Goal: Check status: Check status

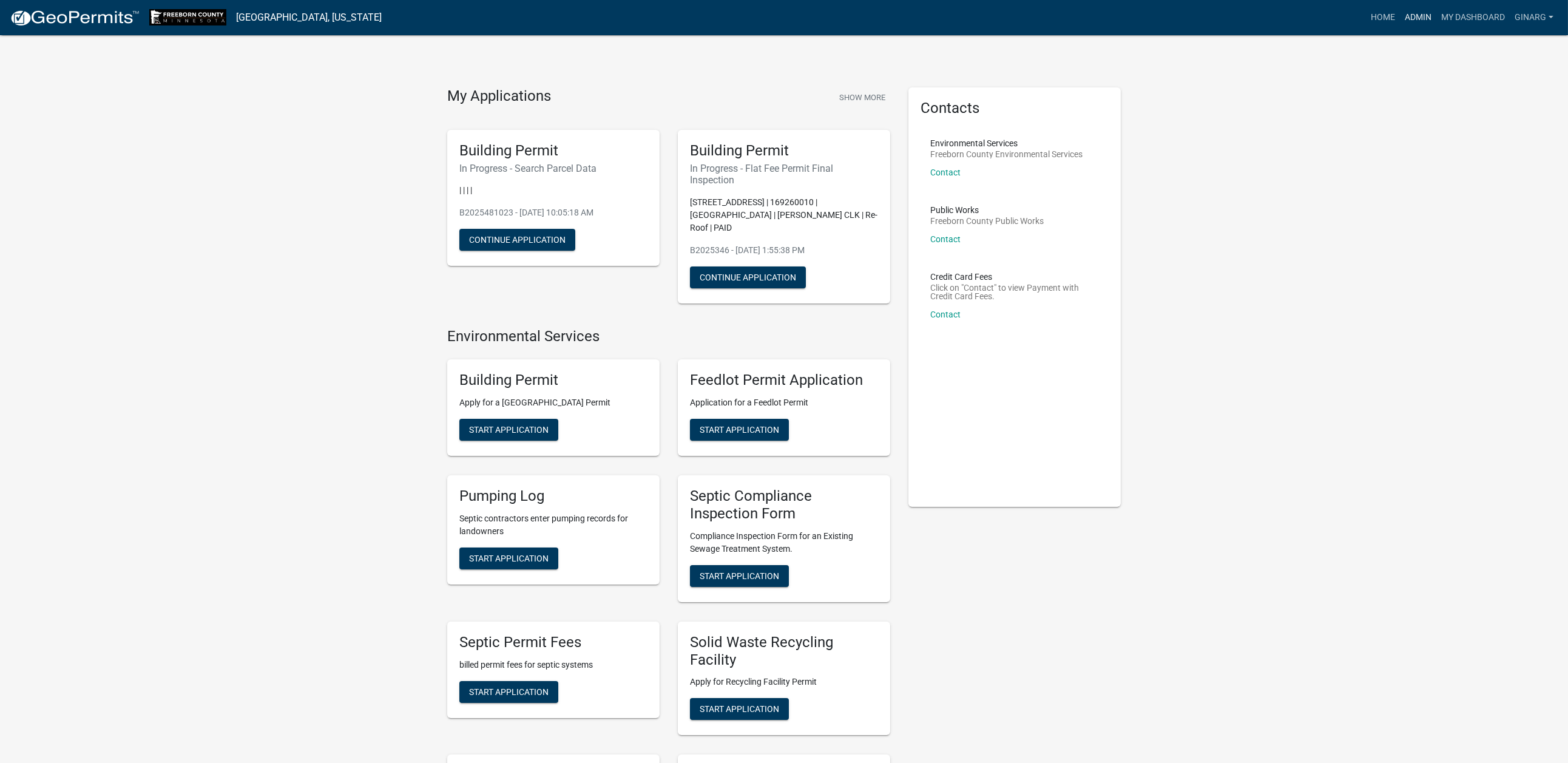
click at [1400, 19] on link "Admin" at bounding box center [1418, 18] width 36 height 23
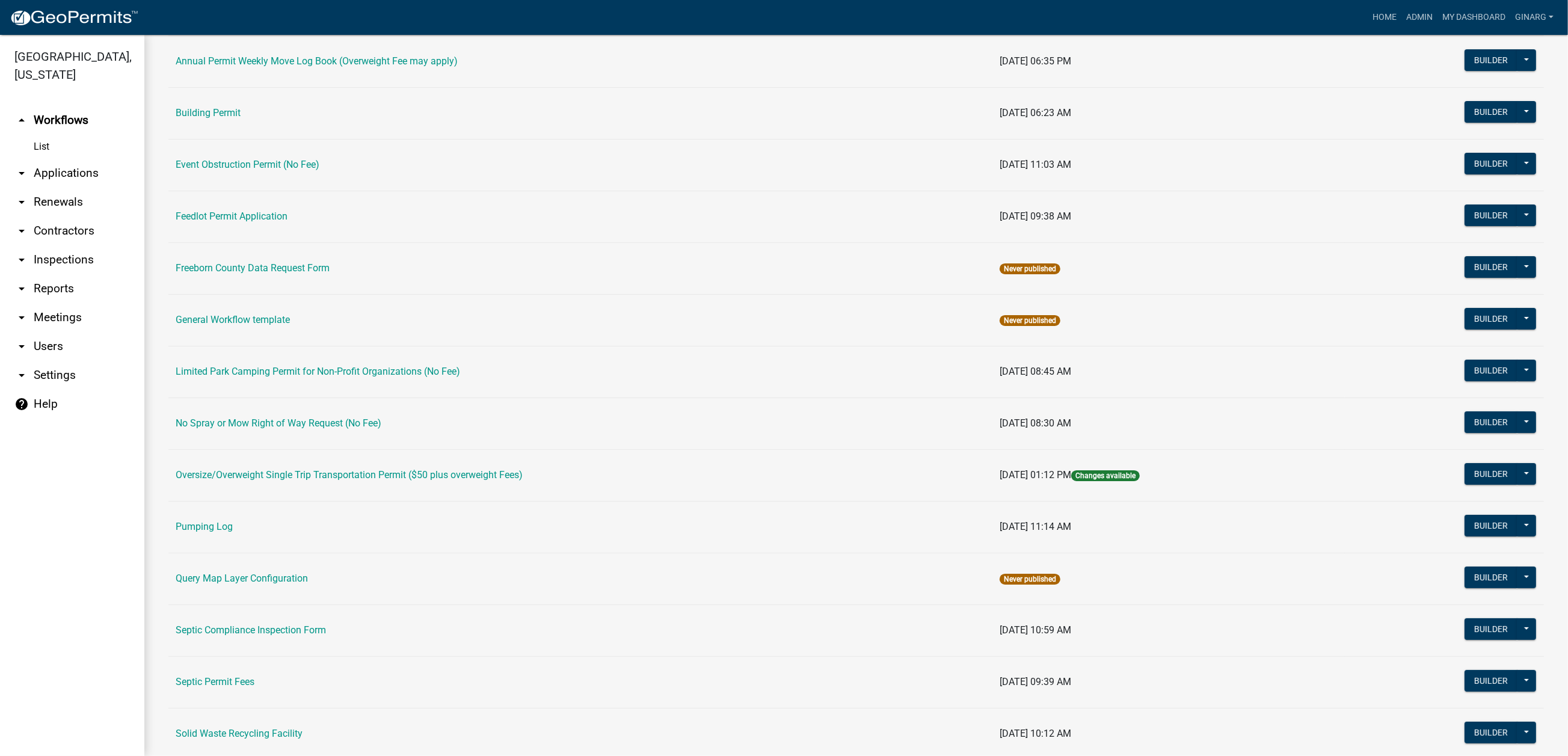
scroll to position [157, 0]
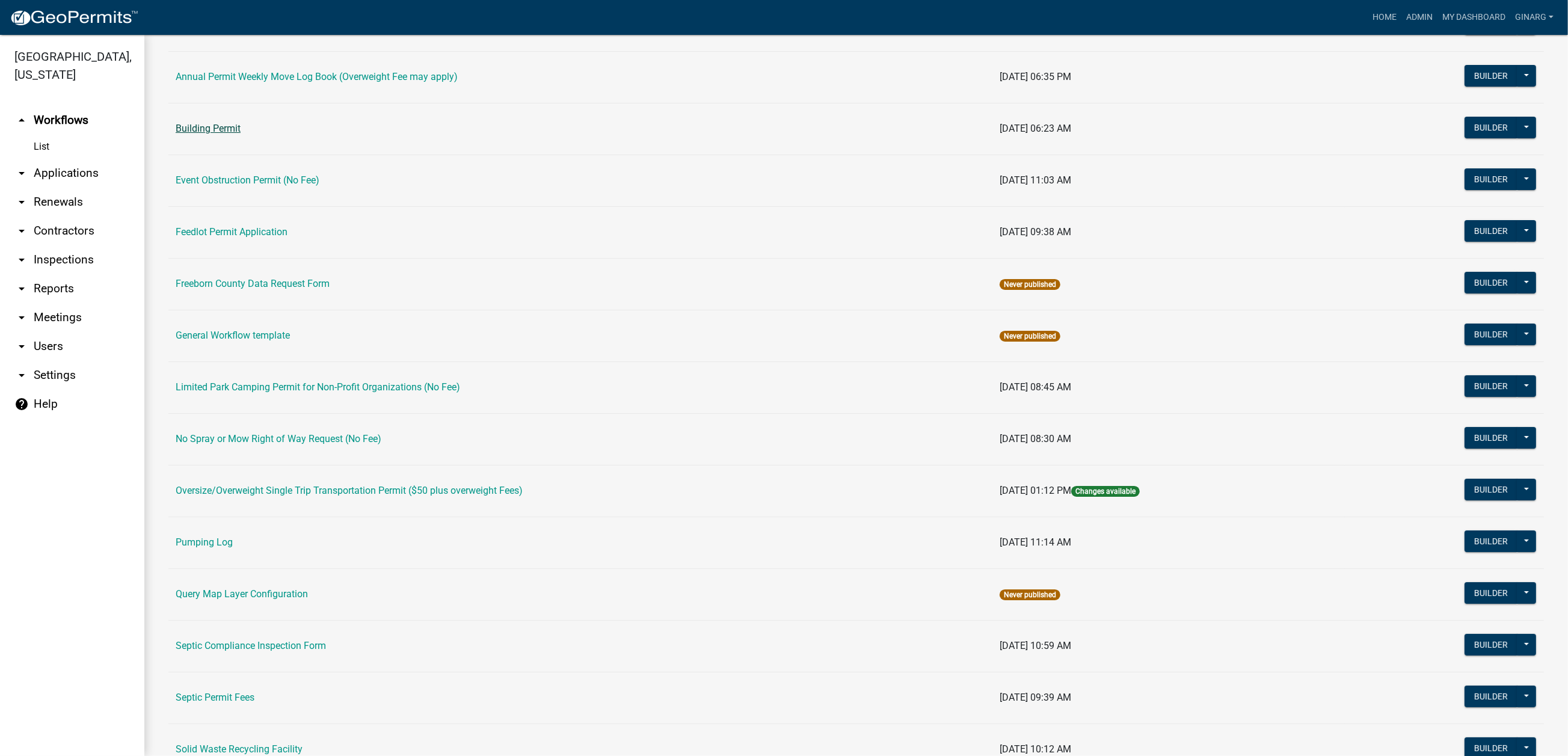
click at [229, 134] on link "Building Permit" at bounding box center [208, 128] width 65 height 11
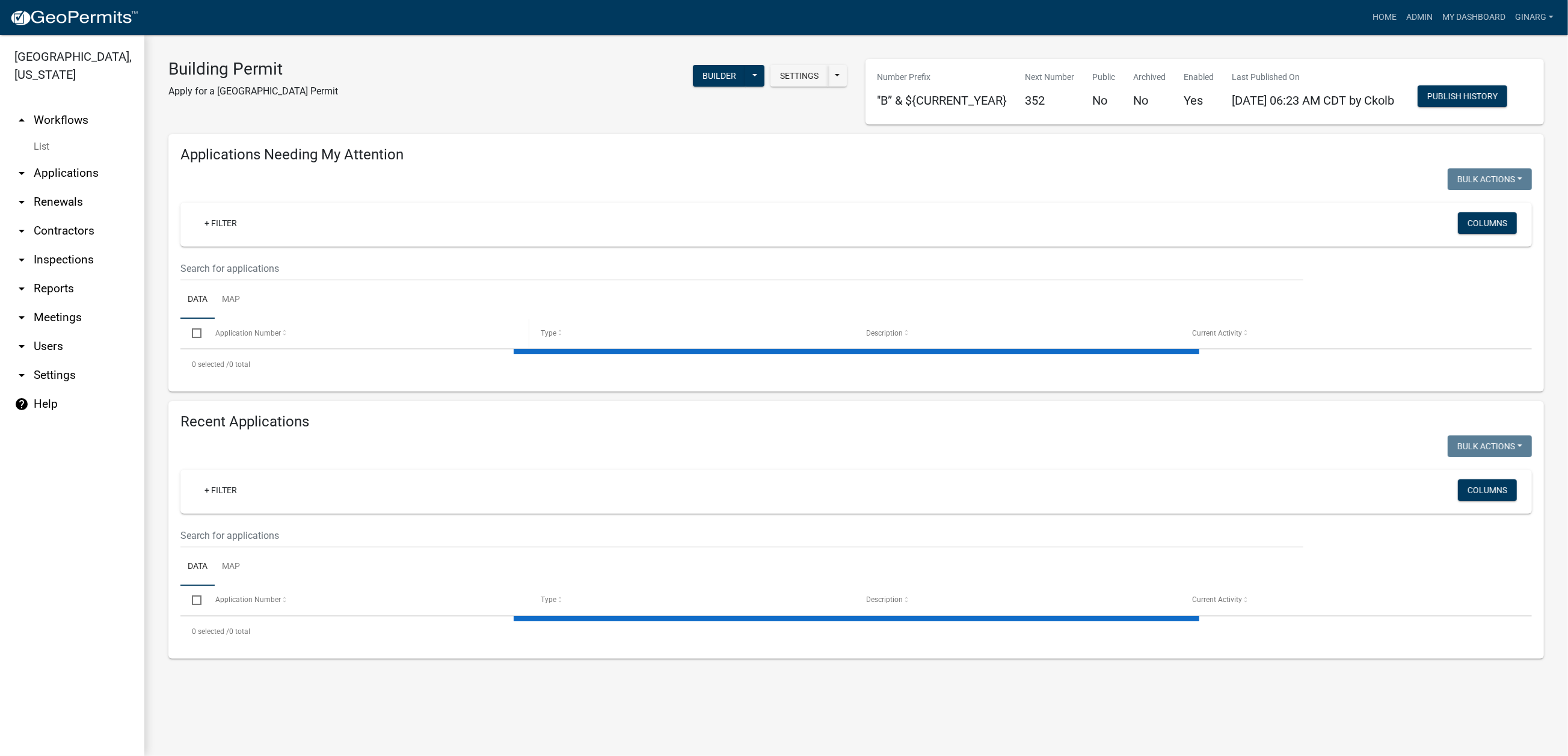
select select "3: 100"
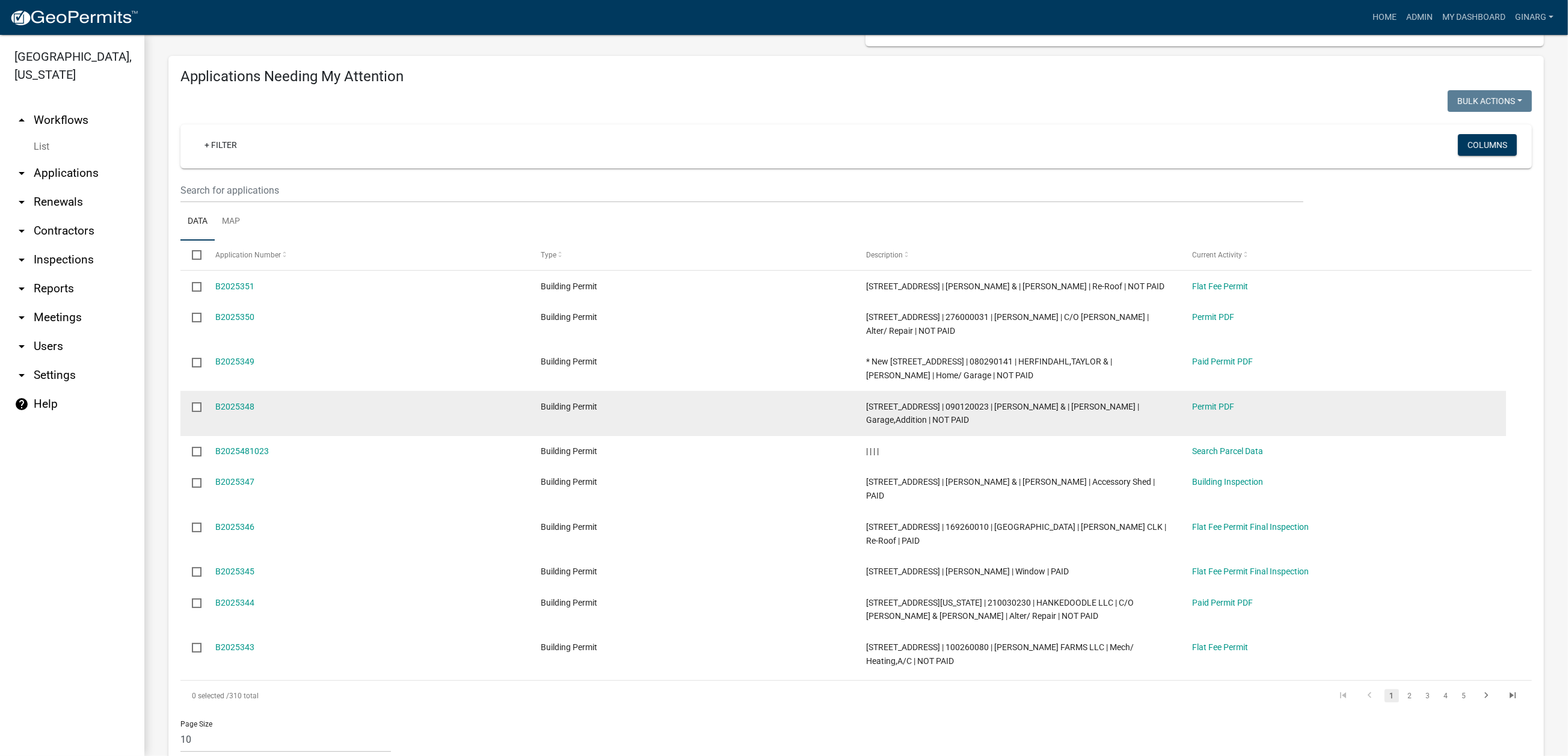
scroll to position [270, 0]
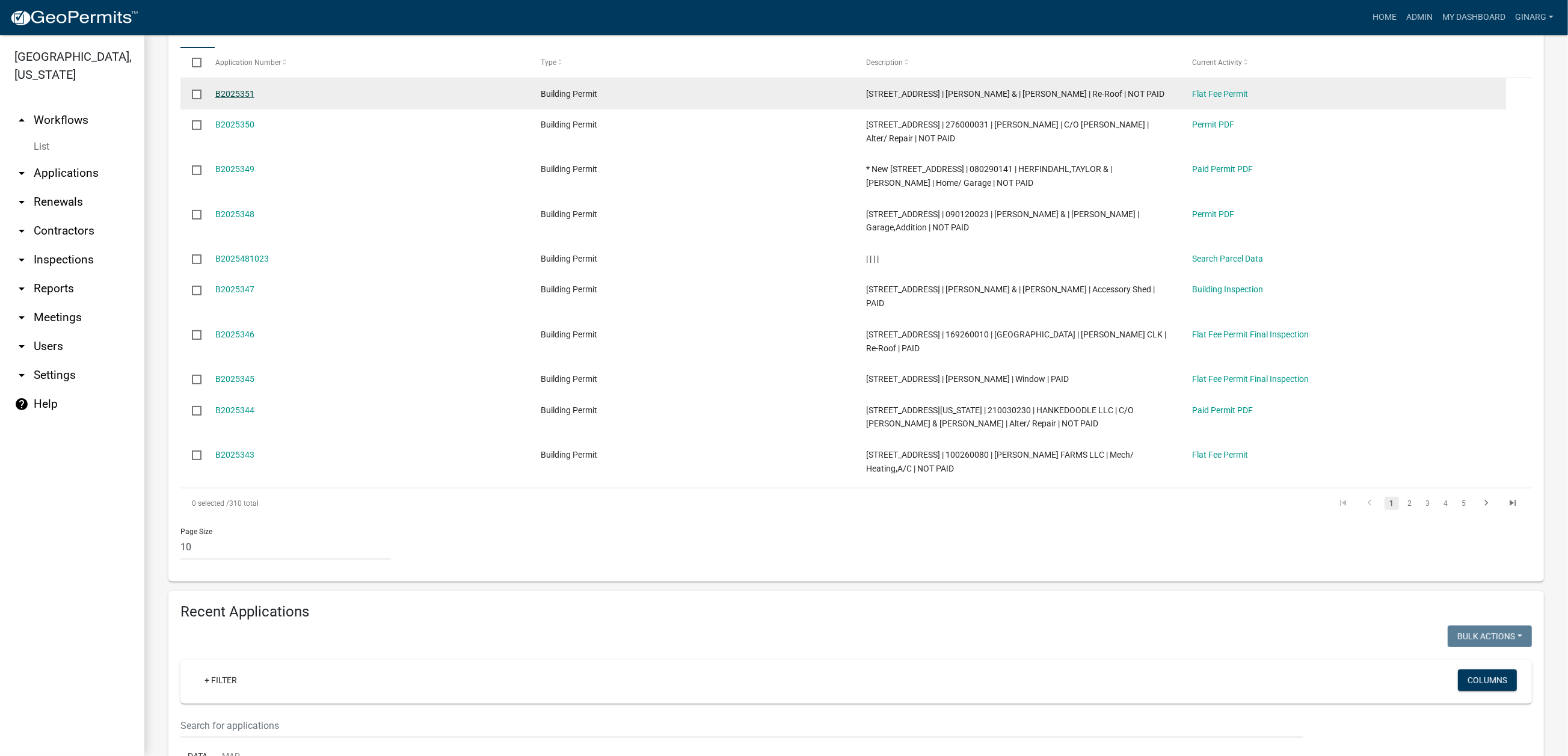
click at [255, 99] on link "B2025351" at bounding box center [235, 93] width 39 height 9
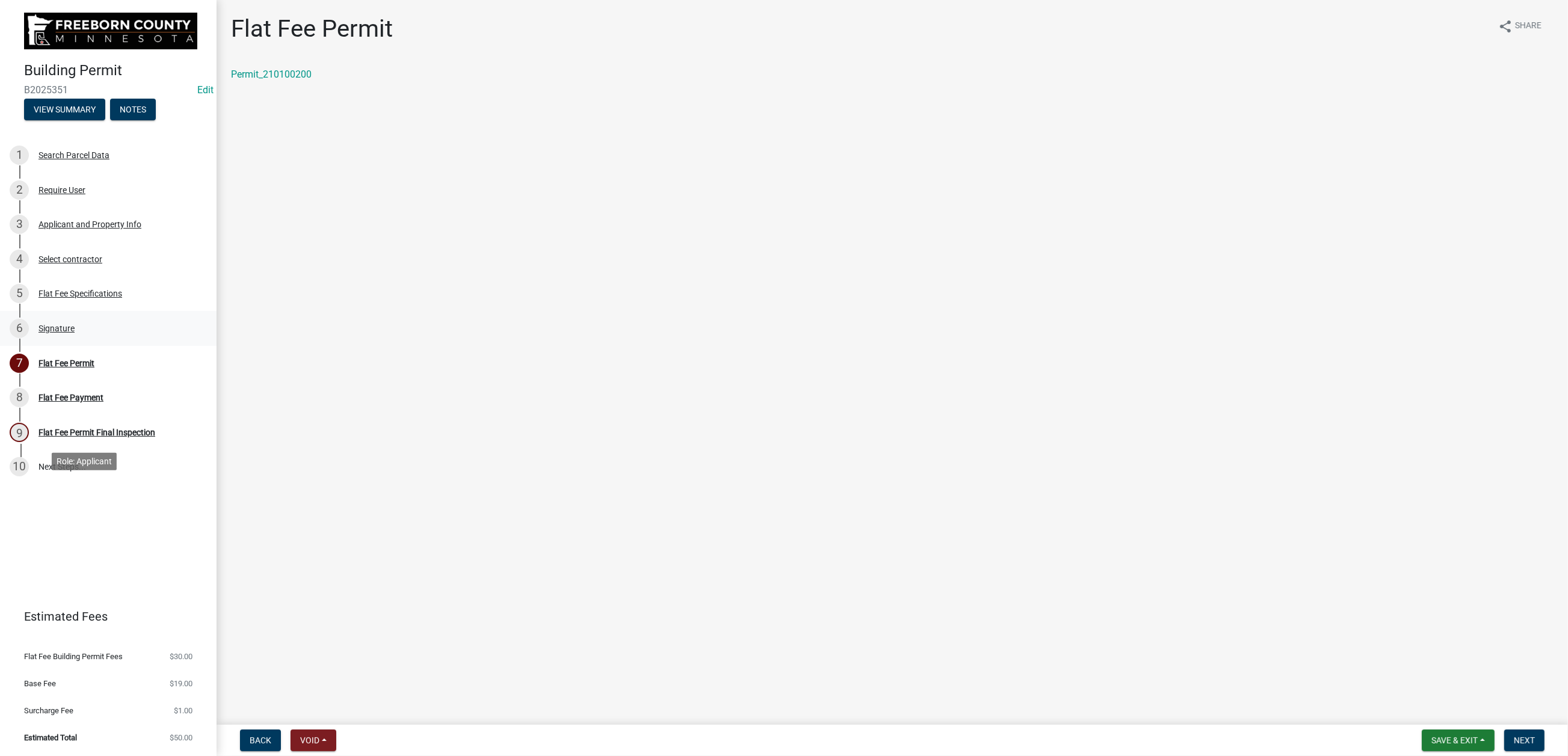
click at [75, 332] on div "Signature" at bounding box center [56, 328] width 36 height 8
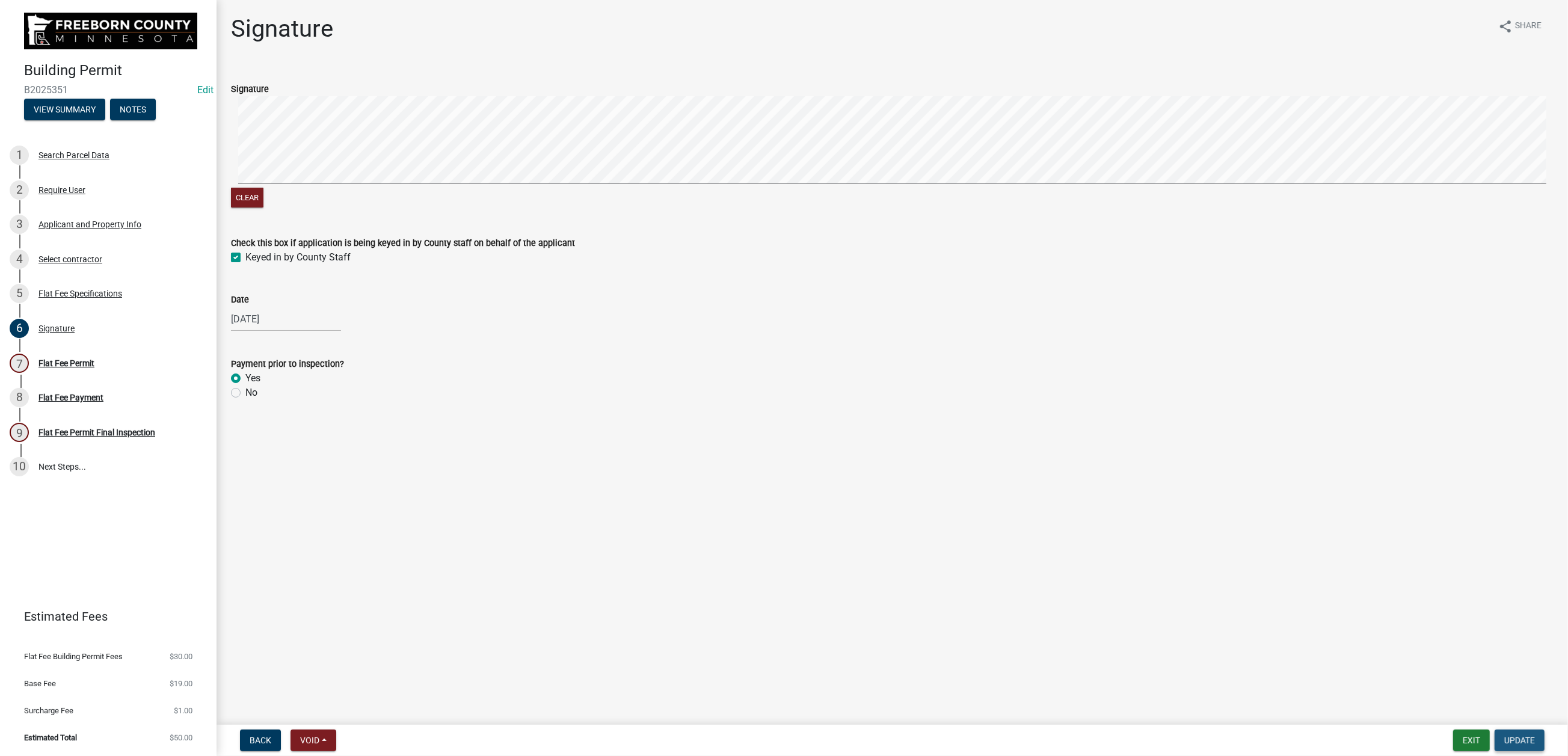
click at [1504, 738] on span "Update" at bounding box center [1519, 740] width 30 height 9
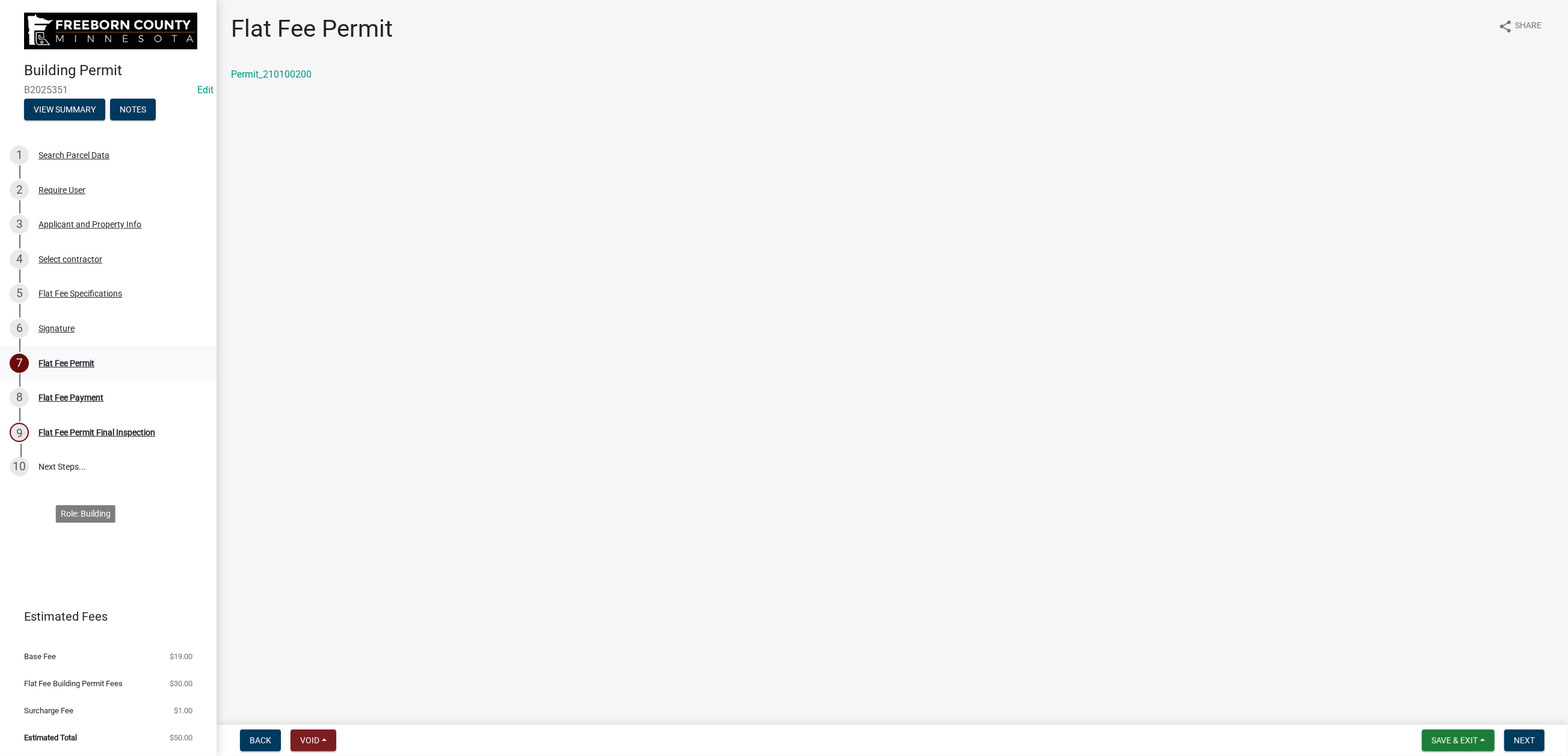
click at [94, 367] on div "Flat Fee Permit" at bounding box center [66, 363] width 56 height 8
click at [1514, 736] on span "Next" at bounding box center [1525, 740] width 21 height 9
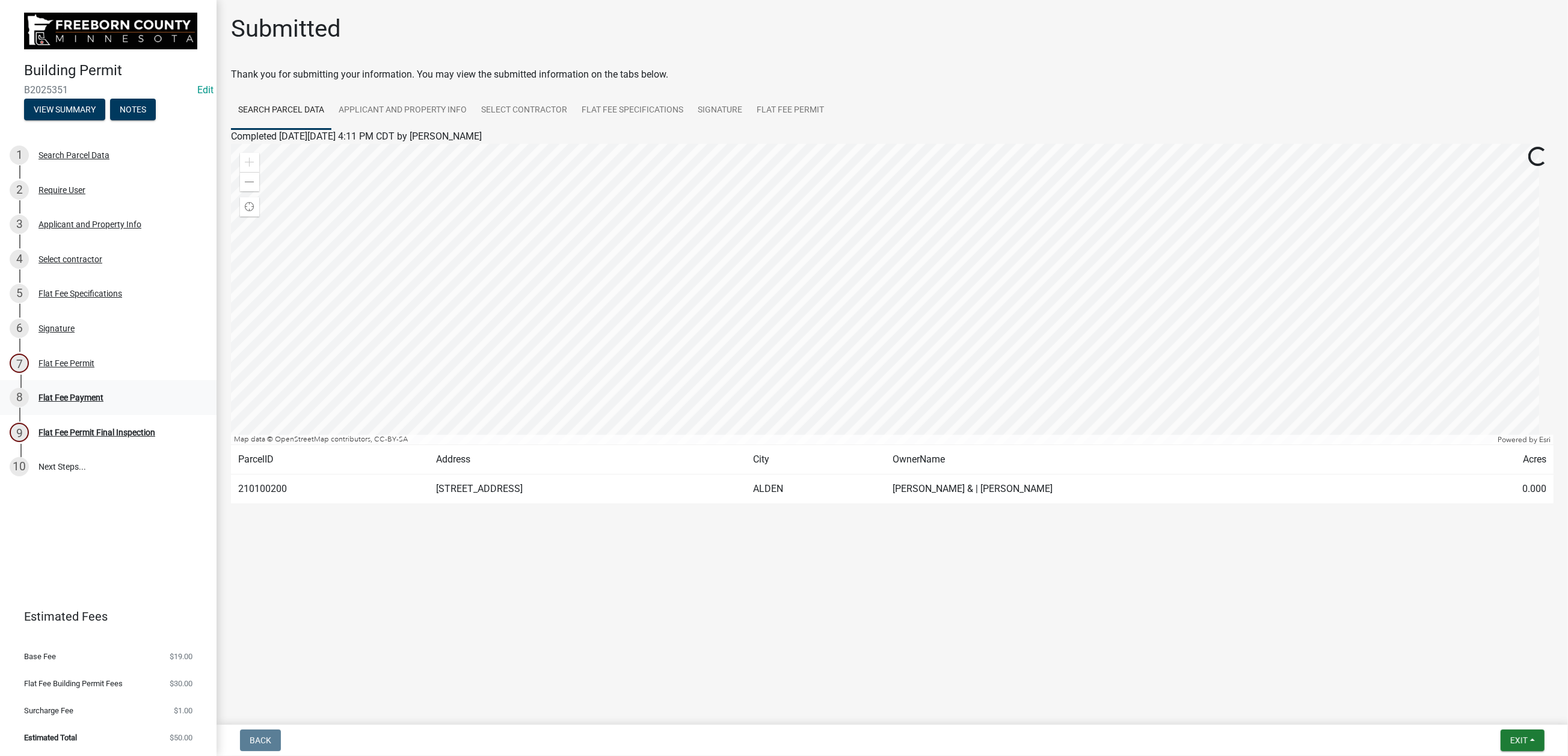
click at [103, 402] on div "Flat Fee Payment" at bounding box center [71, 397] width 65 height 8
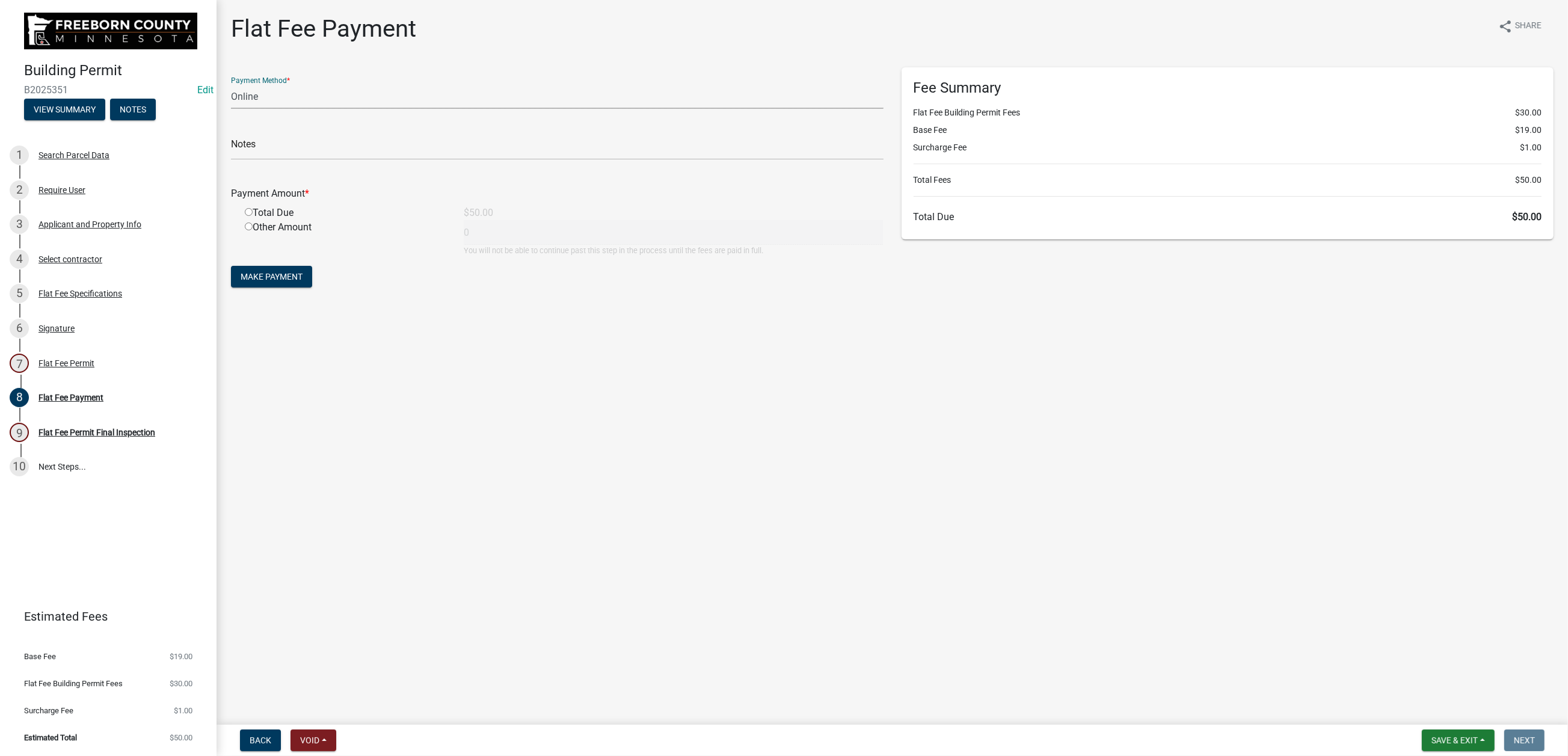
click at [333, 109] on select "Credit Card POS Check Cash Online" at bounding box center [557, 96] width 653 height 25
select select "0: 2"
click at [237, 109] on select "Credit Card POS Check Cash Online" at bounding box center [557, 96] width 653 height 25
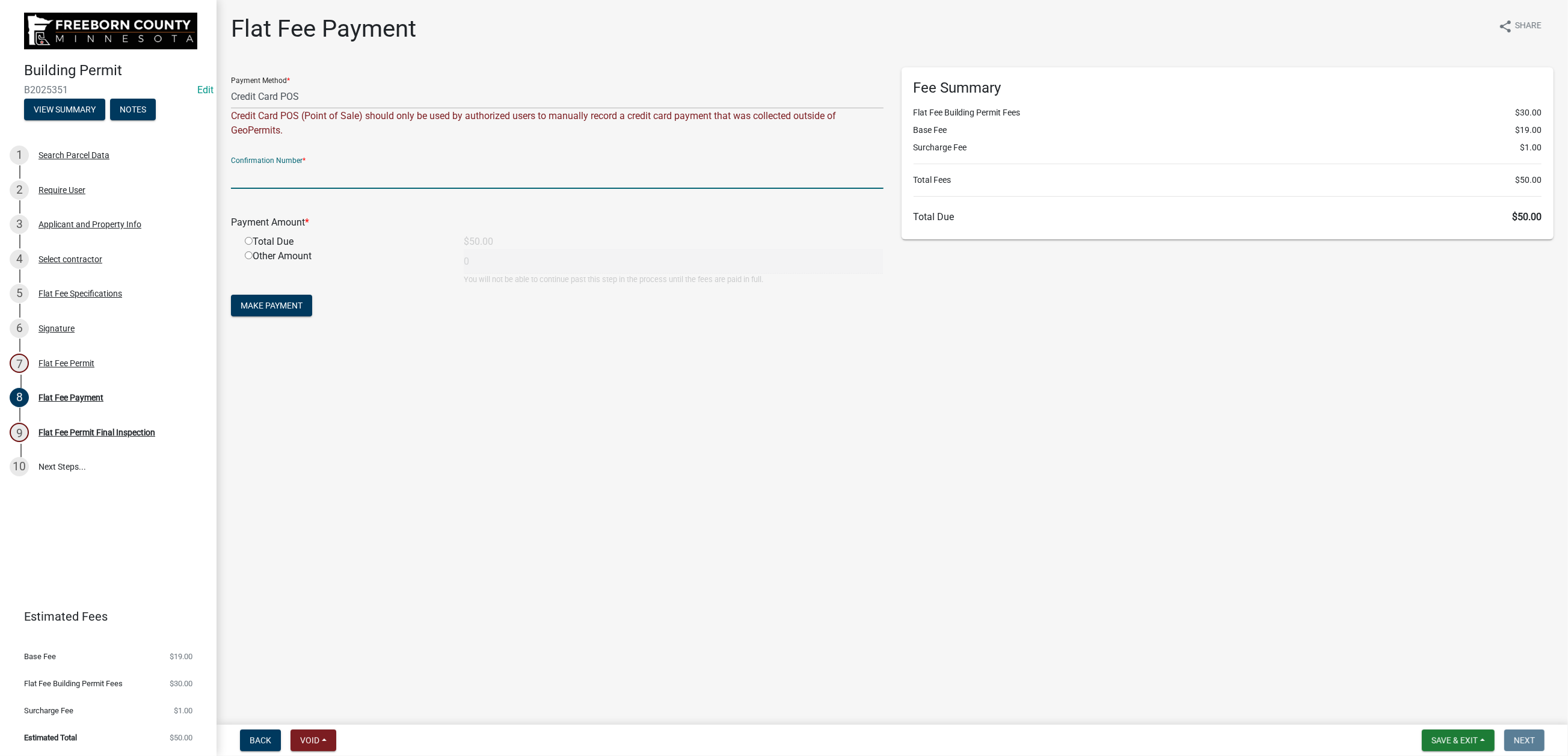
click at [285, 189] on input "text" at bounding box center [557, 176] width 653 height 25
type input "100336749209"
click at [253, 245] on input "radio" at bounding box center [248, 241] width 7 height 7
radio input "true"
type input "50"
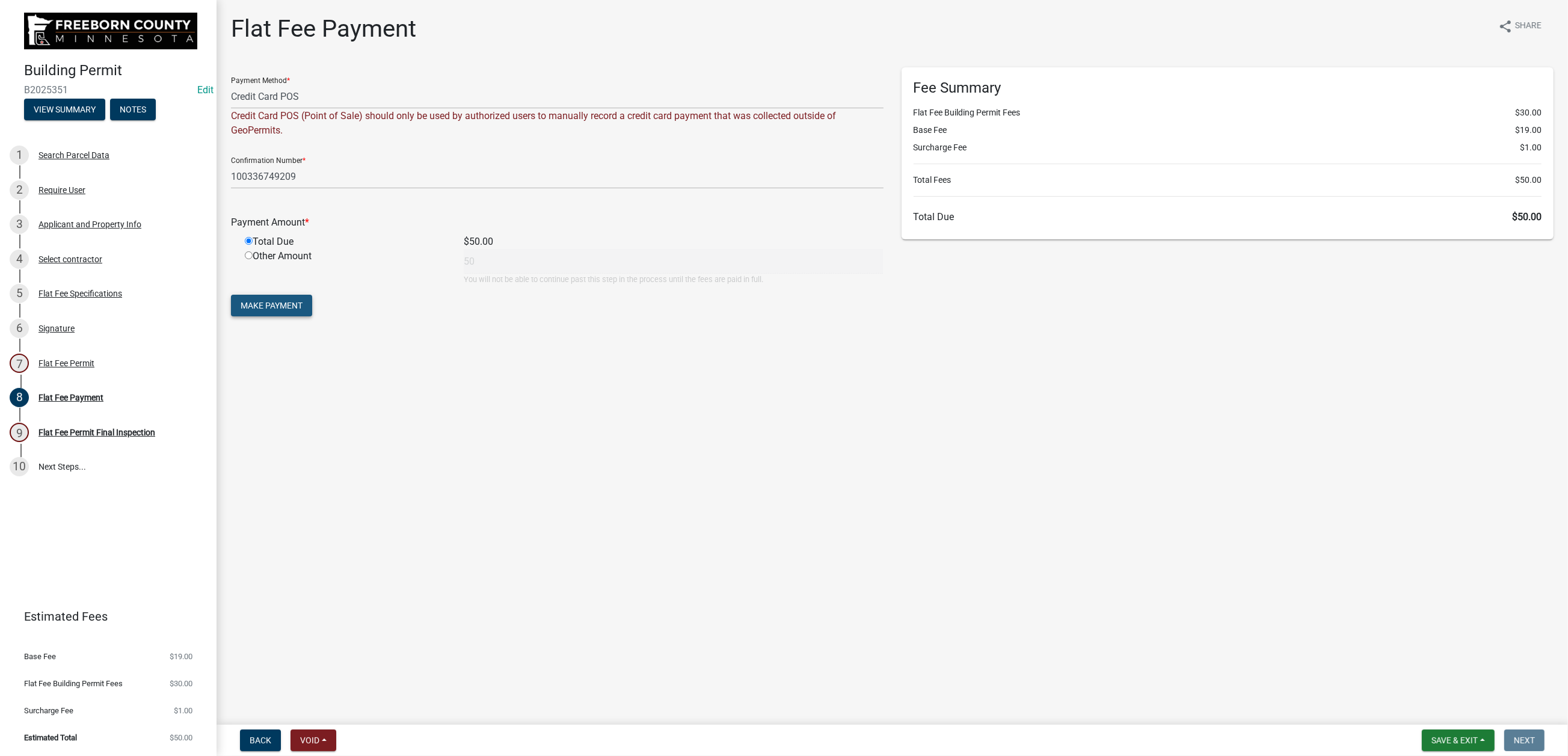
click at [303, 310] on span "Make Payment" at bounding box center [271, 306] width 62 height 9
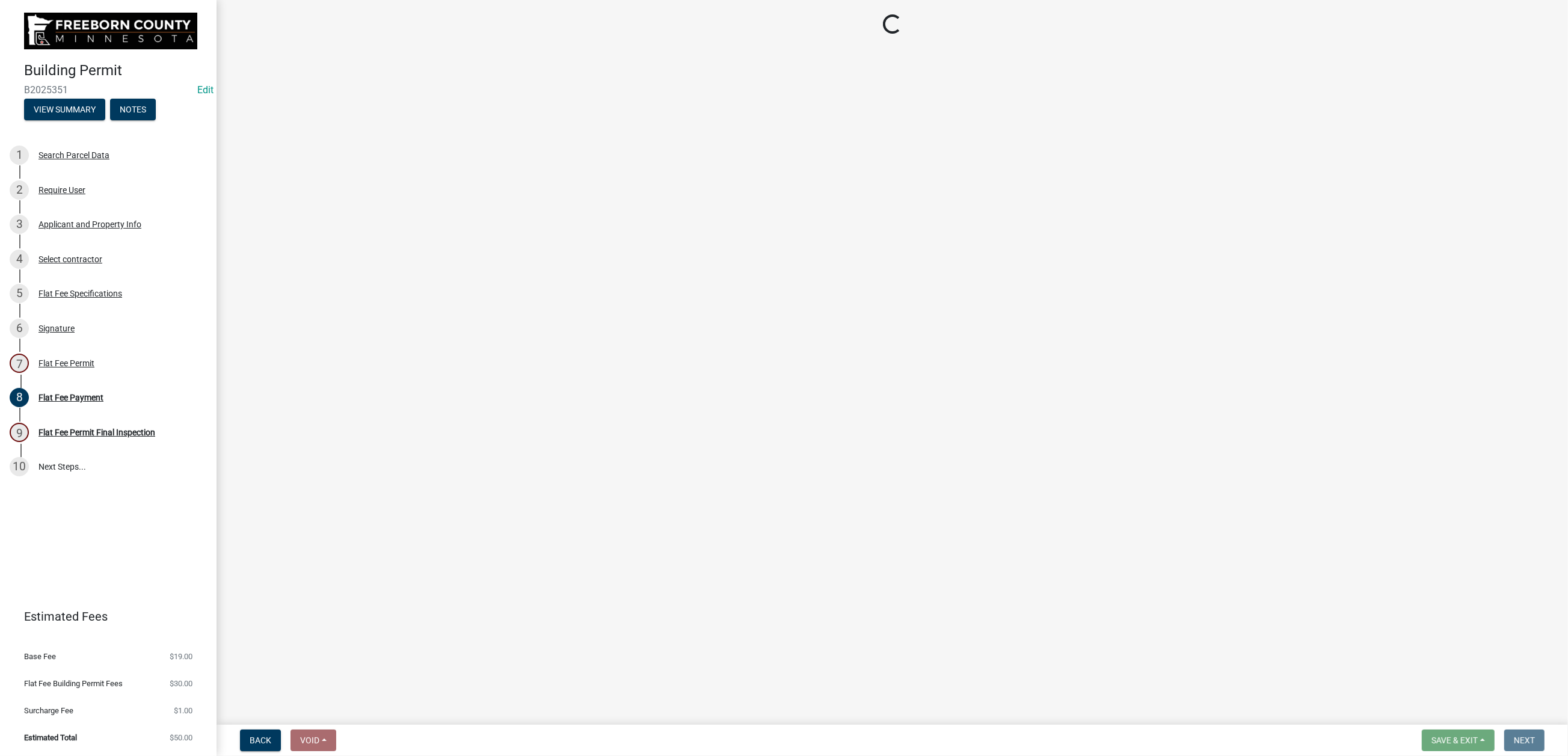
select select "3613e5d6-c0da-40a7-83d4-d5638b2e6124"
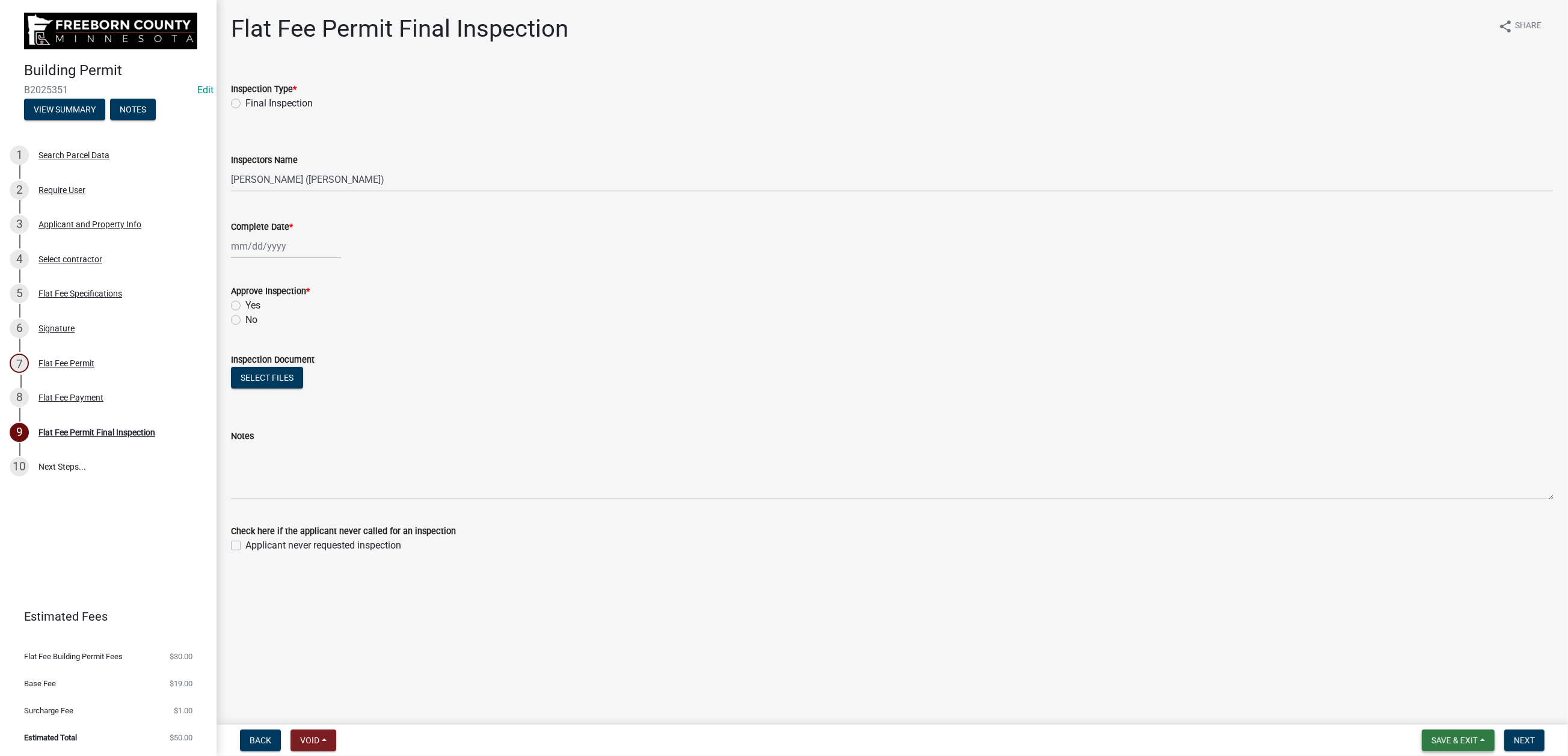
click at [1431, 736] on span "Save & Exit" at bounding box center [1454, 740] width 46 height 9
click at [1398, 688] on button "Save & Exit" at bounding box center [1446, 698] width 96 height 29
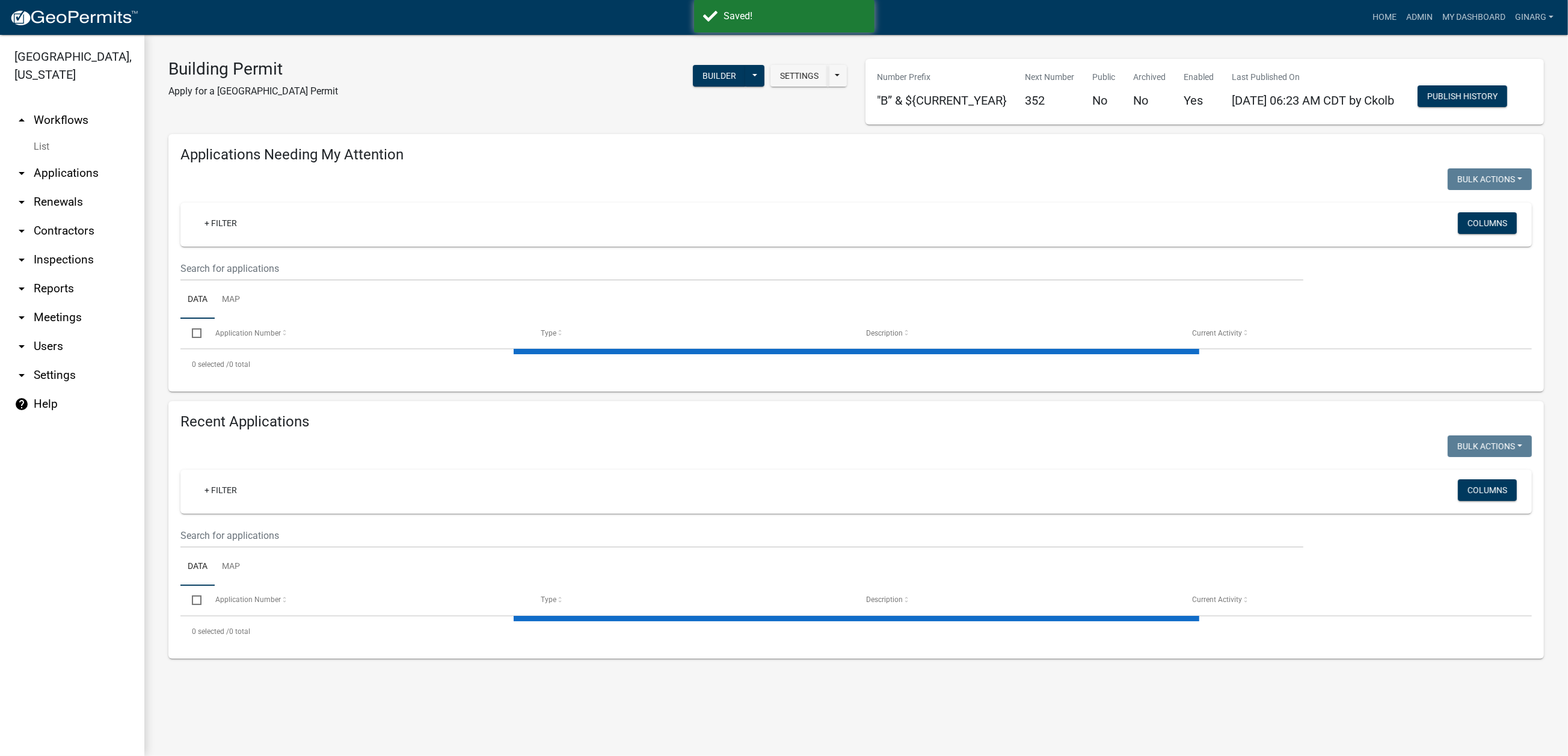
select select "3: 100"
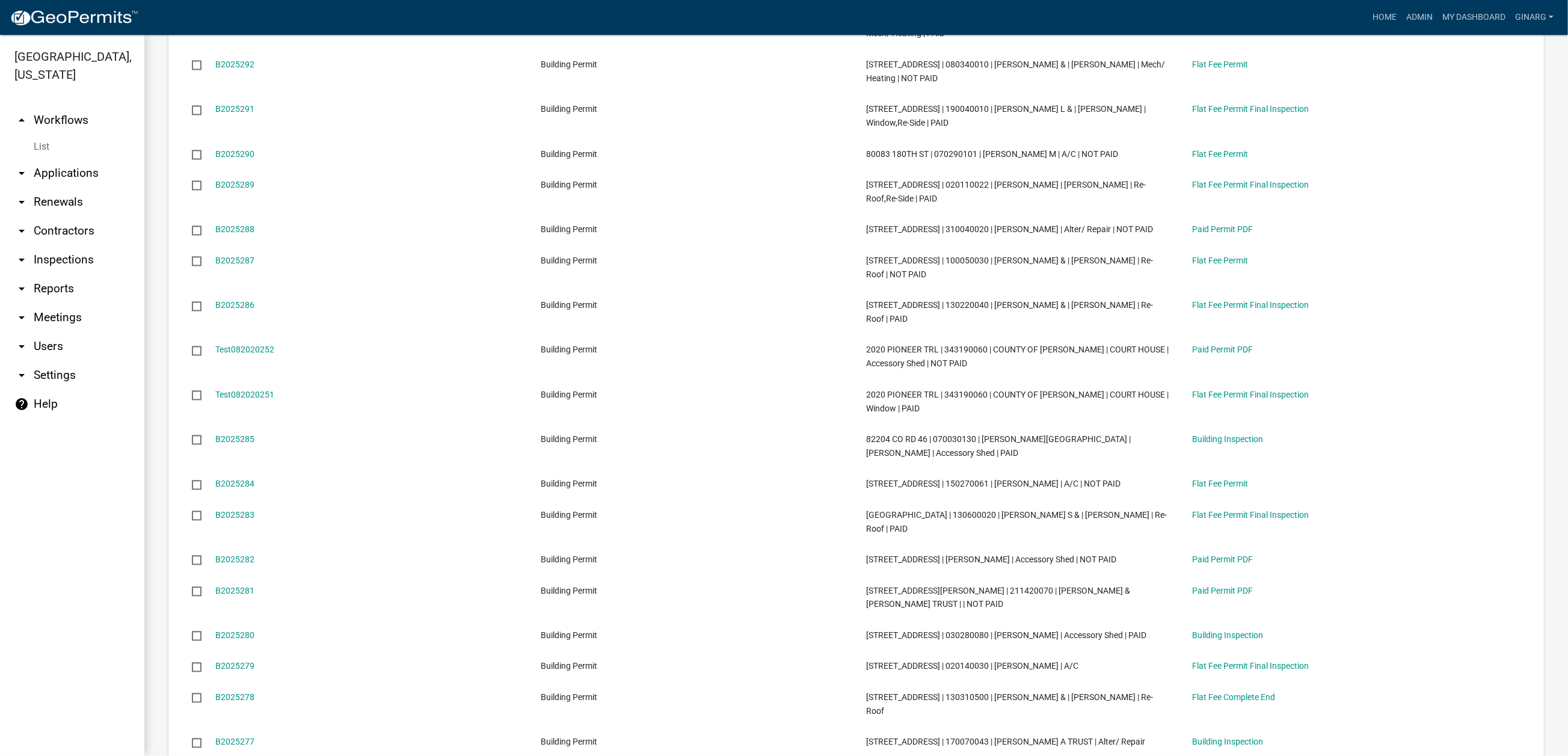
scroll to position [3337, 0]
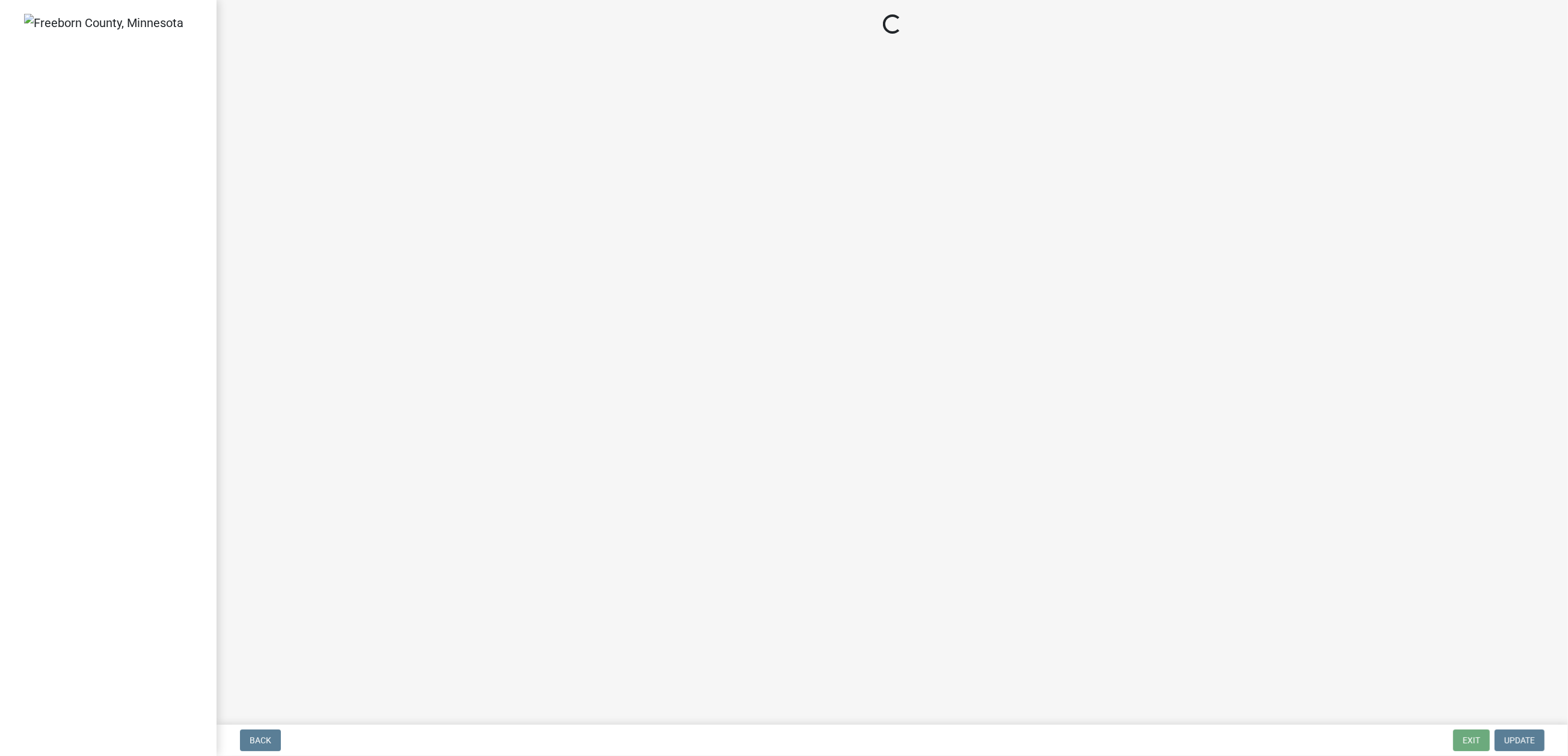
select select "3613e5d6-c0da-40a7-83d4-d5638b2e6124"
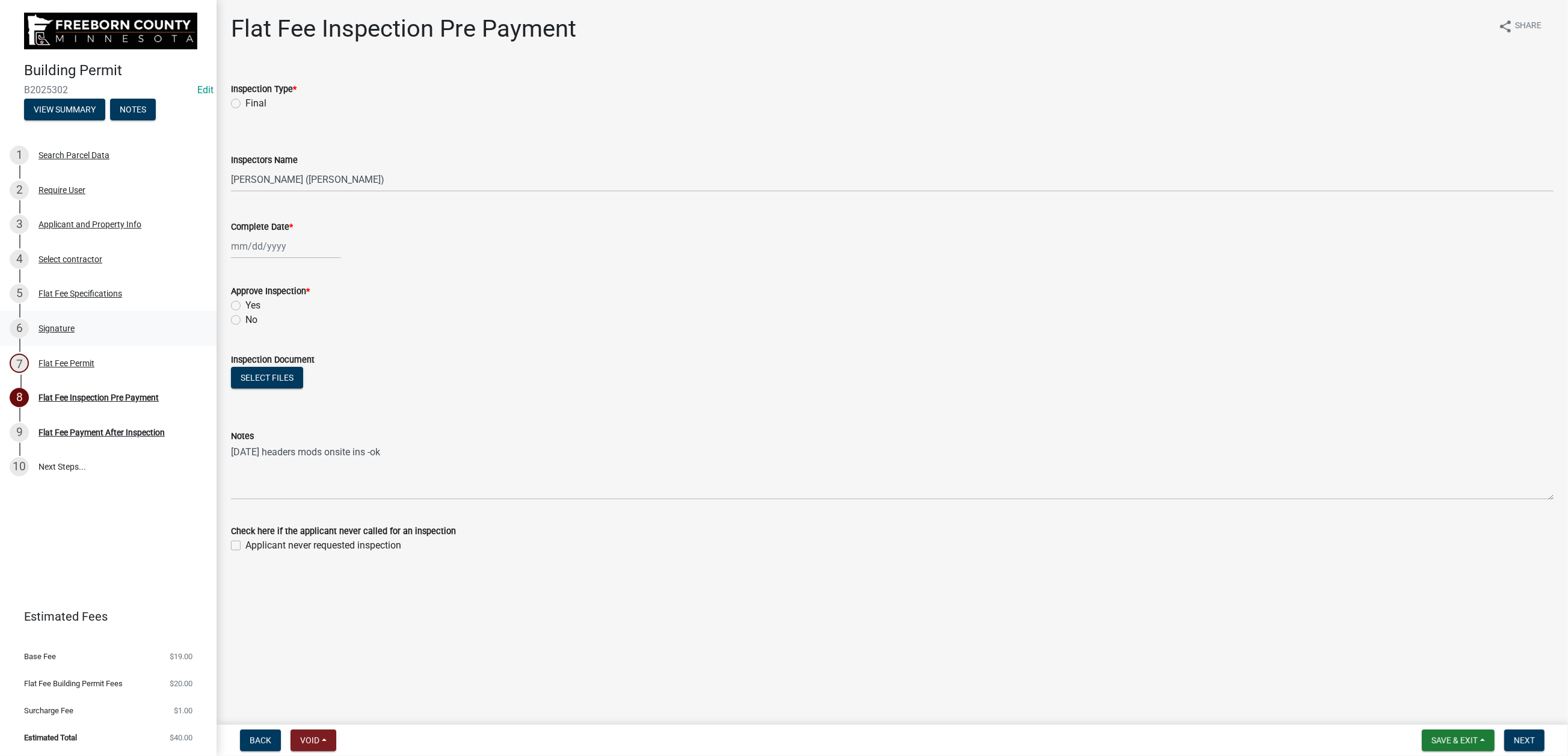
click at [75, 332] on div "Signature" at bounding box center [56, 328] width 36 height 8
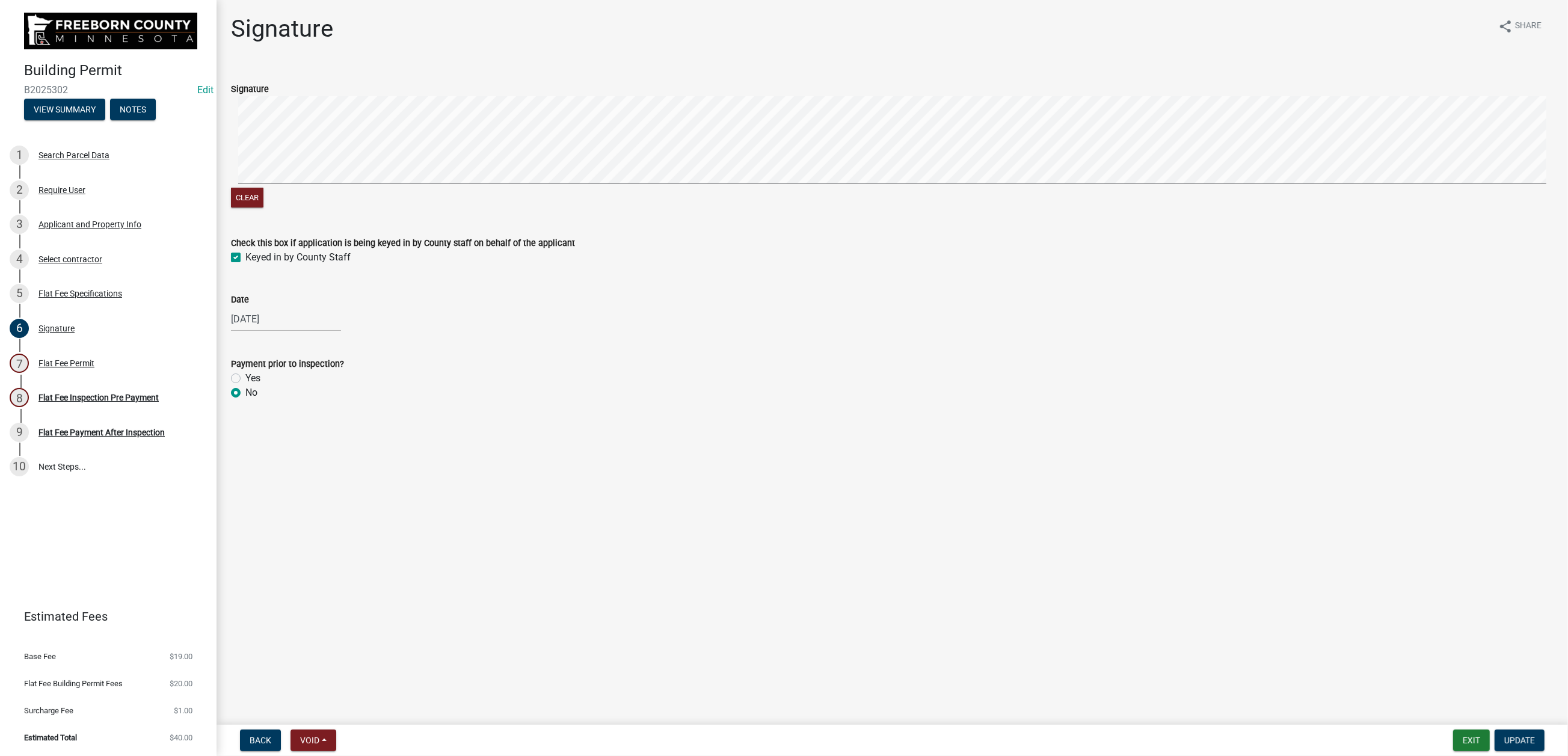
click at [246, 386] on label "Yes" at bounding box center [253, 378] width 15 height 15
click at [246, 378] on input "Yes" at bounding box center [249, 375] width 7 height 7
radio input "true"
click at [1505, 736] on span "Update" at bounding box center [1519, 740] width 30 height 9
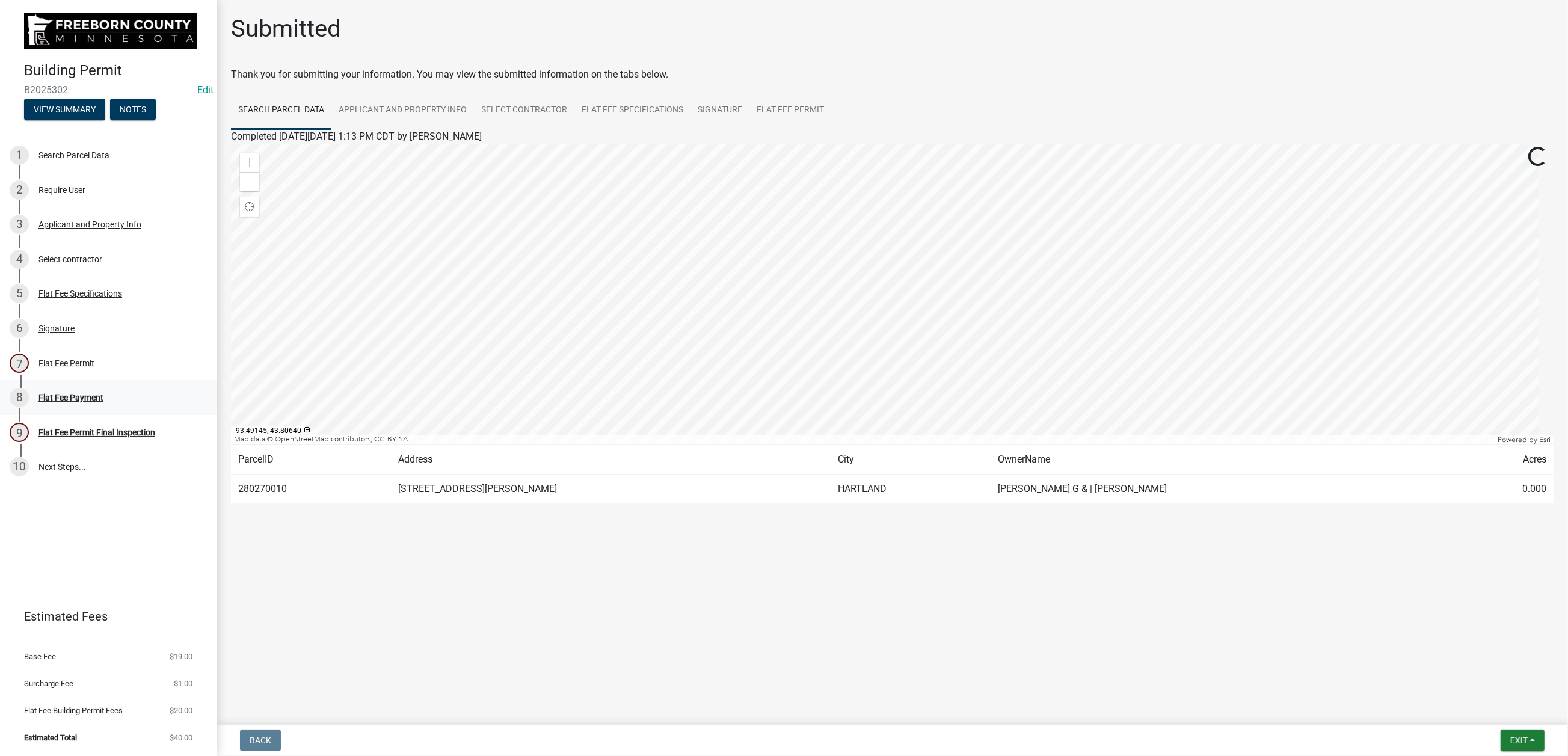
click at [103, 402] on div "Flat Fee Payment" at bounding box center [71, 397] width 65 height 8
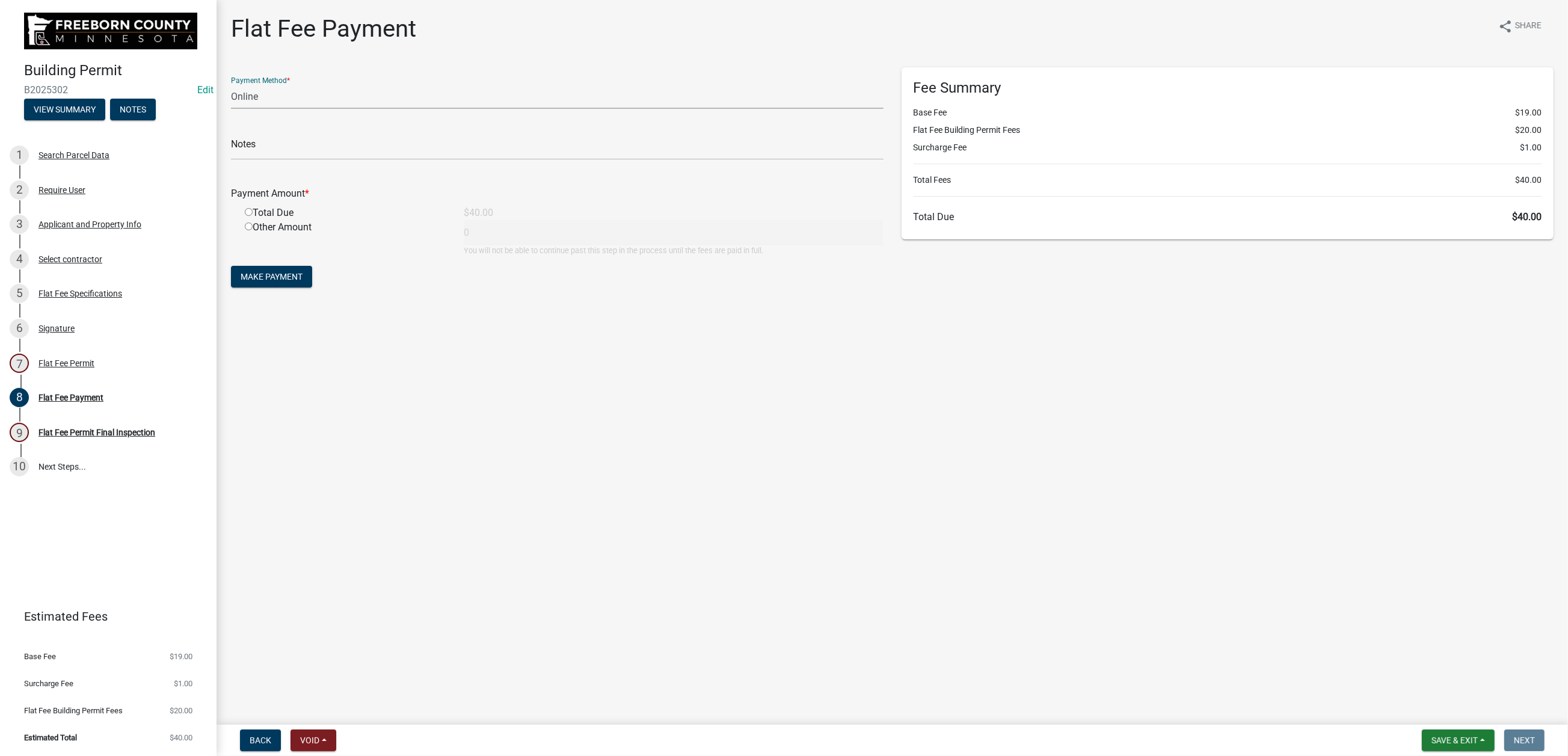
click at [324, 109] on select "Credit Card POS Check Cash Online" at bounding box center [557, 96] width 653 height 25
select select "0: 2"
click at [237, 109] on select "Credit Card POS Check Cash Online" at bounding box center [557, 96] width 653 height 25
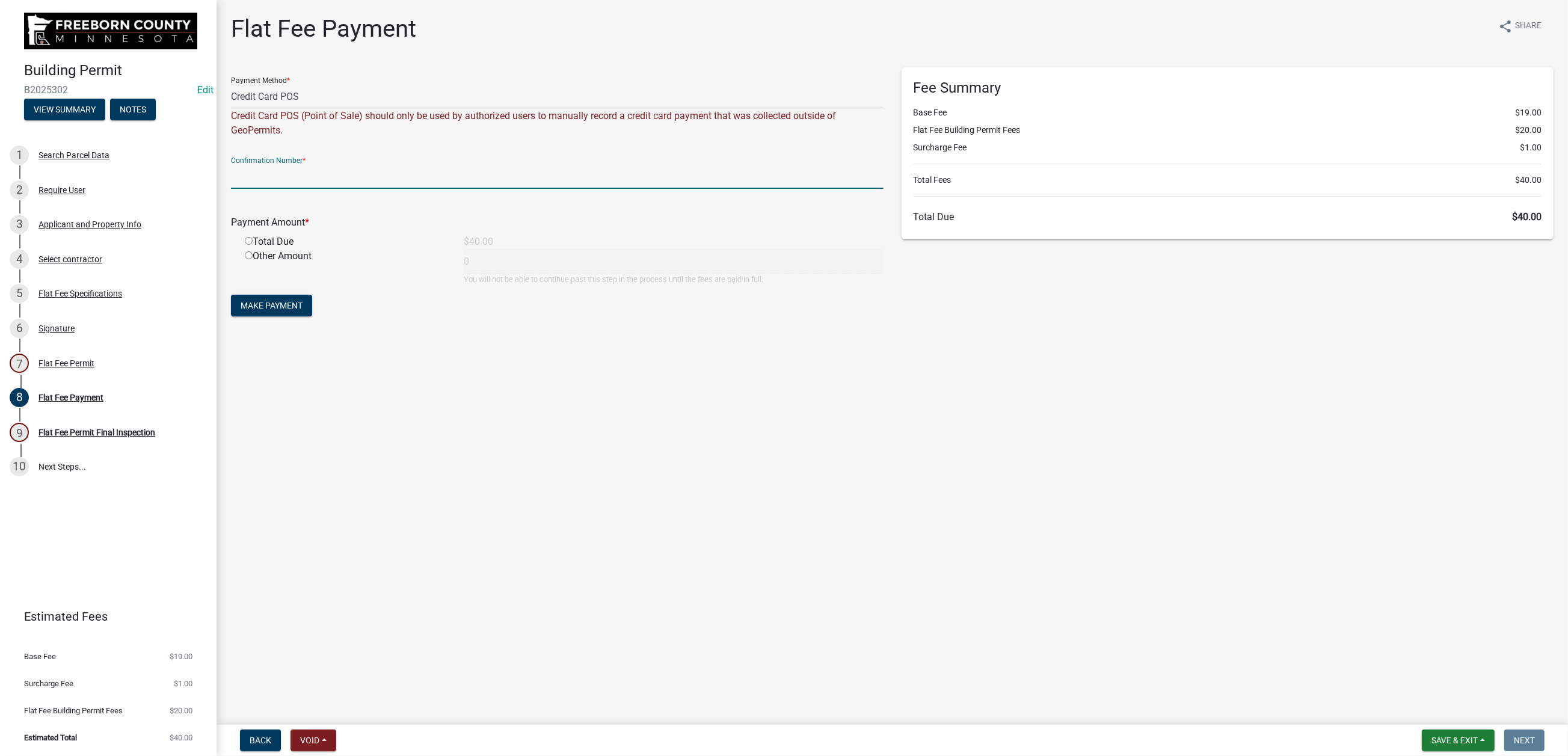
click at [269, 189] on input "text" at bounding box center [557, 176] width 653 height 25
type input "100336749208"
click at [253, 245] on input "radio" at bounding box center [248, 241] width 7 height 7
radio input "true"
type input "40"
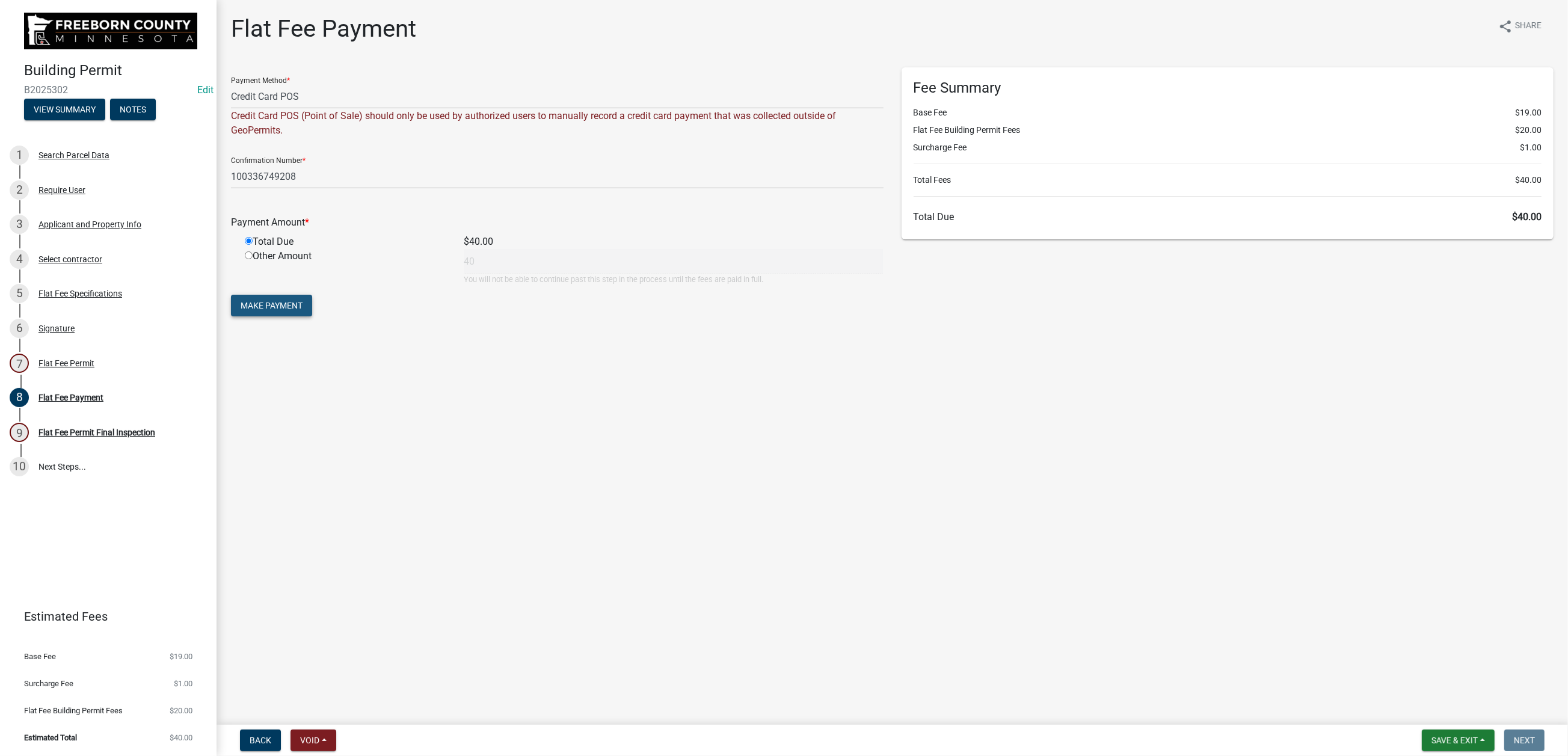
drag, startPoint x: 291, startPoint y: 460, endPoint x: 311, endPoint y: 462, distance: 20.1
click at [295, 317] on button "Make Payment" at bounding box center [271, 305] width 81 height 21
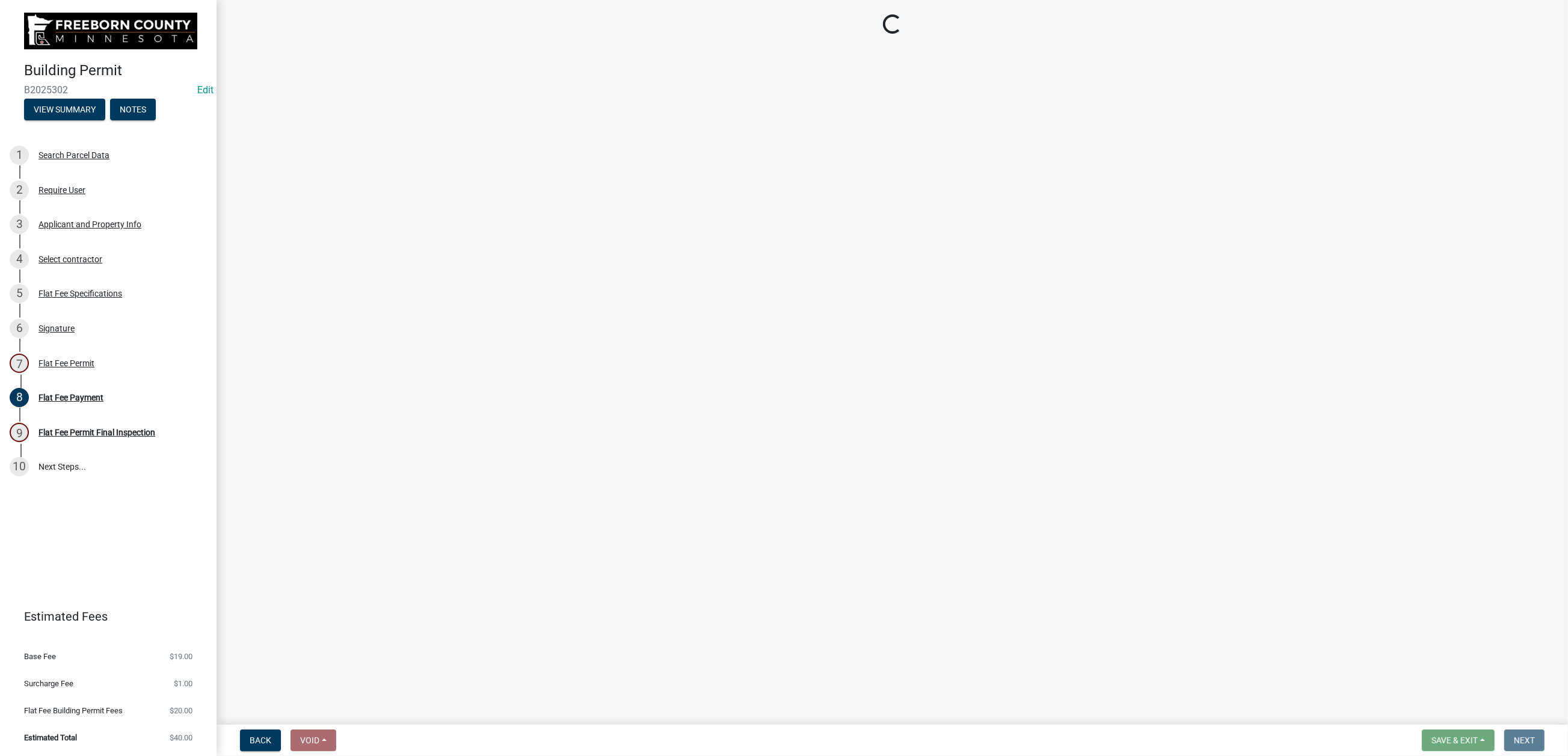
select select "3613e5d6-c0da-40a7-83d4-d5638b2e6124"
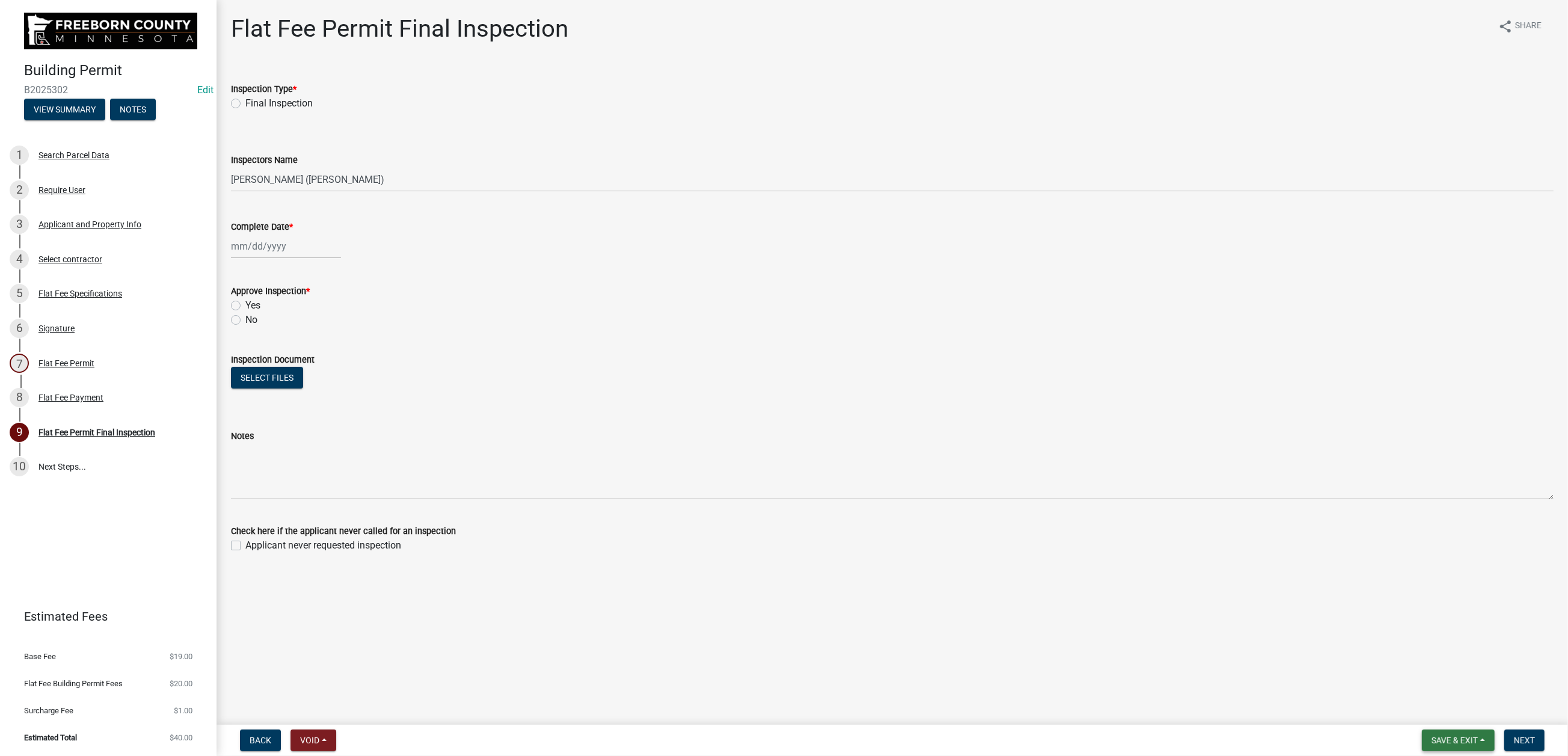
click at [1431, 736] on span "Save & Exit" at bounding box center [1454, 740] width 46 height 9
click at [1398, 688] on button "Save & Exit" at bounding box center [1446, 698] width 96 height 29
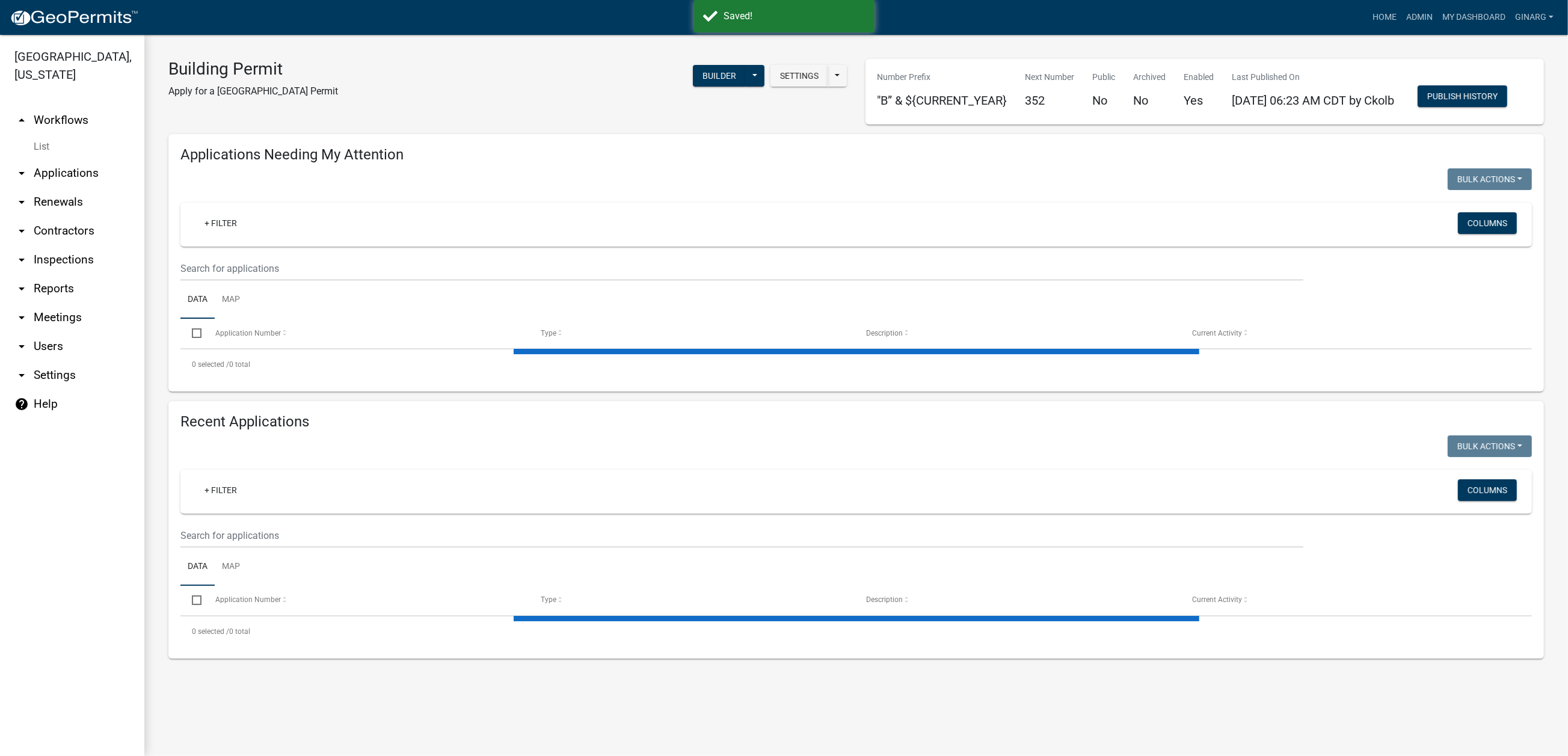
select select "3: 100"
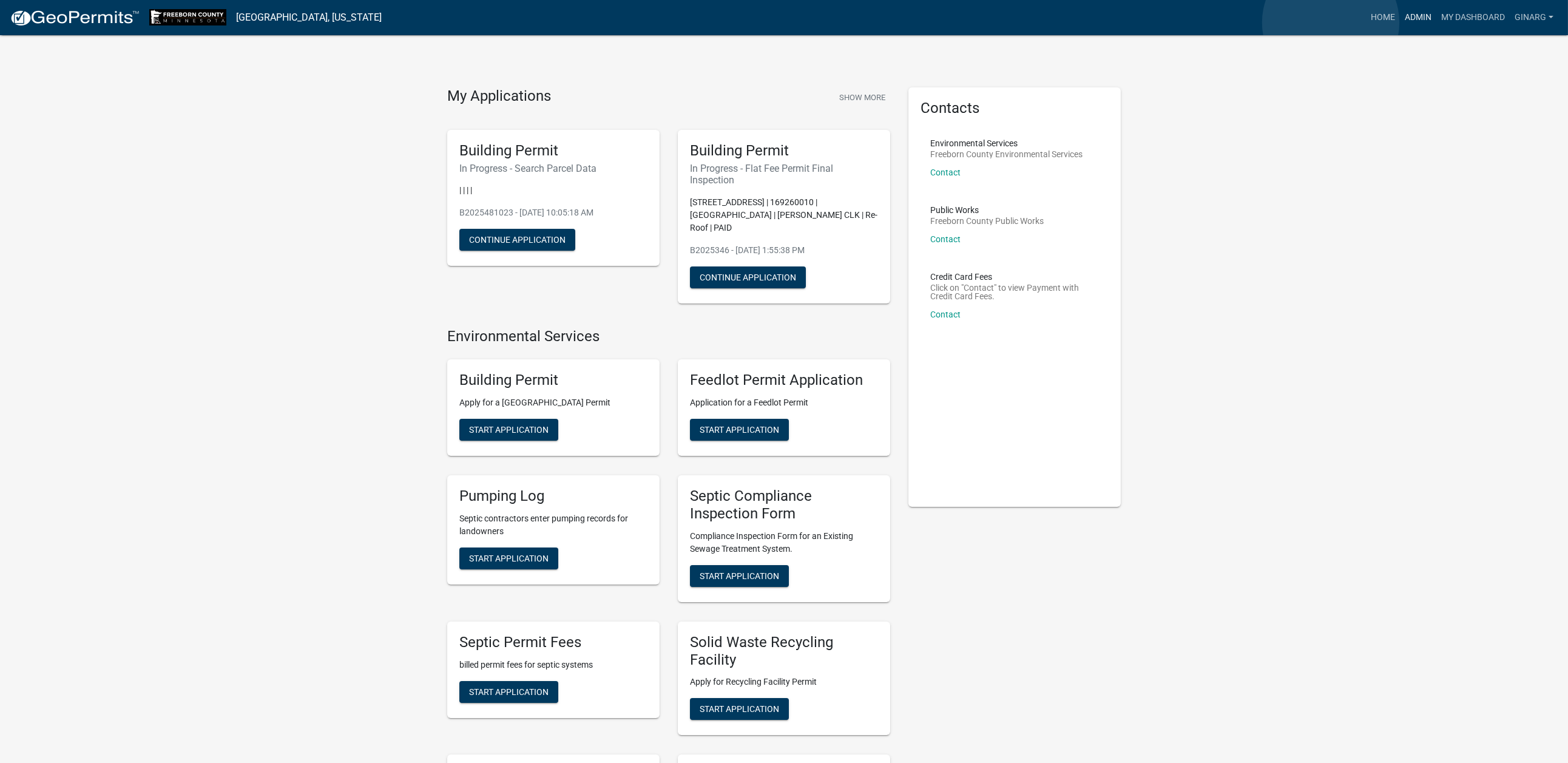
click at [1400, 22] on link "Admin" at bounding box center [1418, 18] width 36 height 23
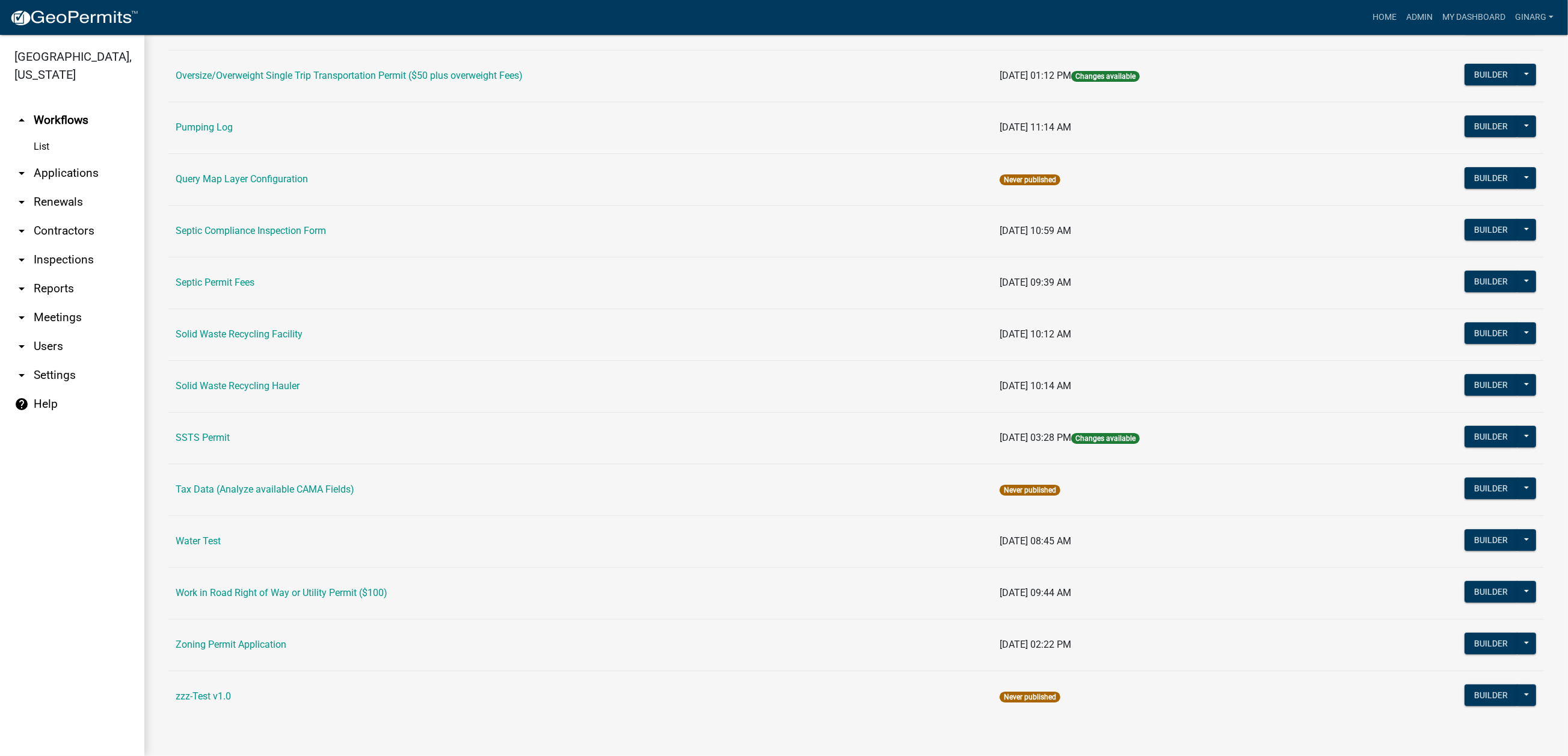
scroll to position [722, 0]
drag, startPoint x: 276, startPoint y: 593, endPoint x: 285, endPoint y: 594, distance: 9.1
click at [276, 391] on link "Solid Waste Recycling Hauler" at bounding box center [237, 386] width 124 height 11
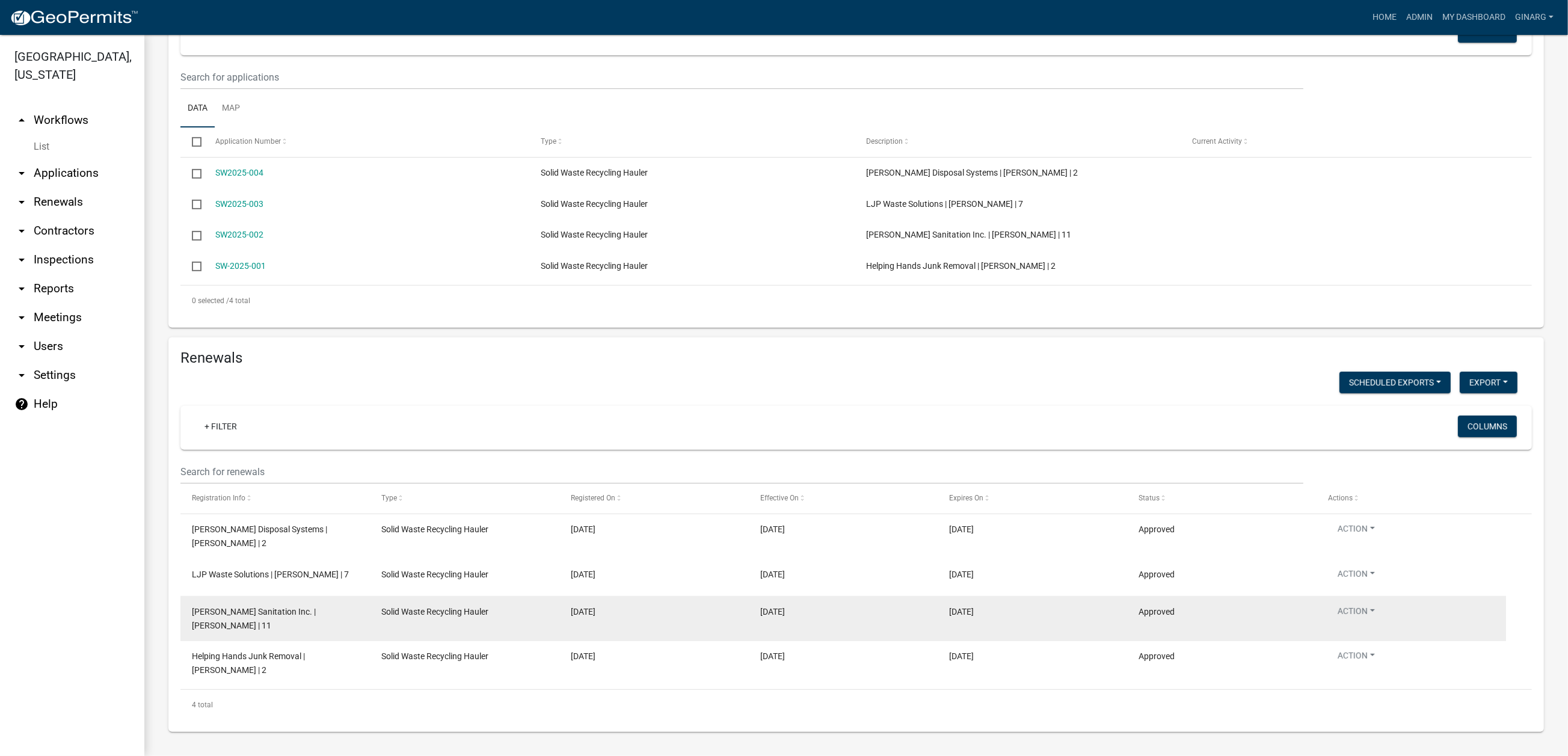
scroll to position [966, 0]
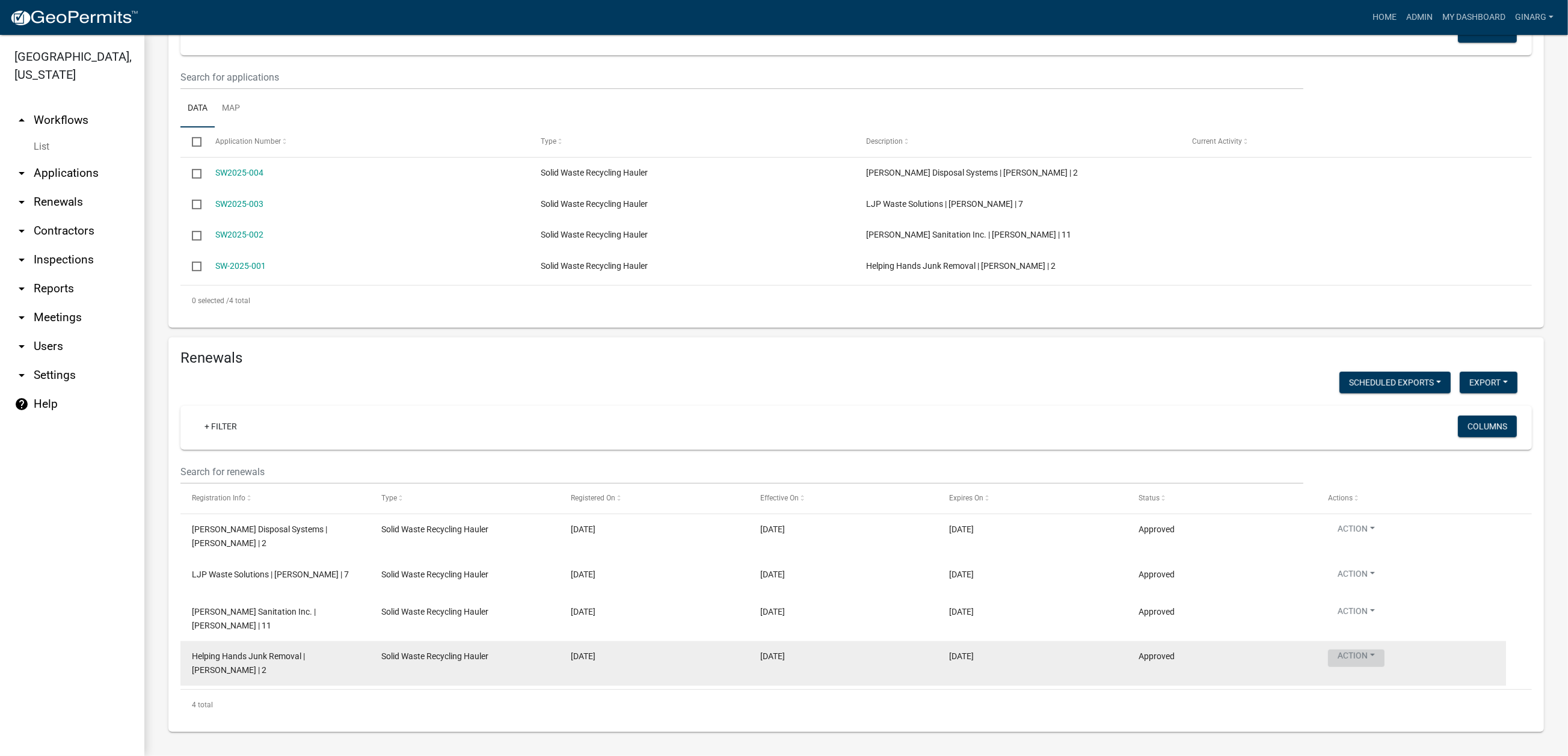
click at [1385, 650] on button "Action" at bounding box center [1356, 658] width 56 height 18
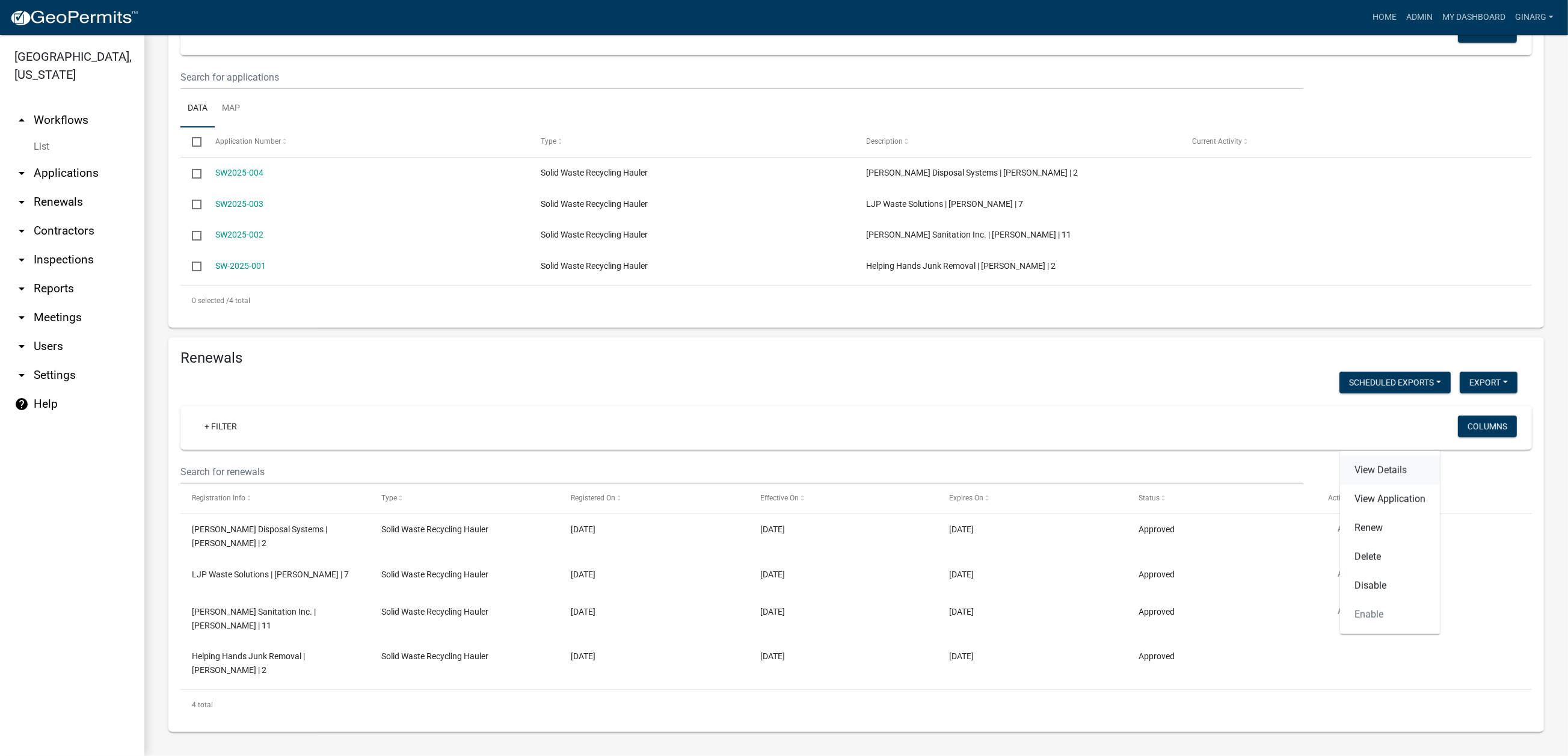
click at [1403, 456] on link "View Details" at bounding box center [1390, 470] width 100 height 29
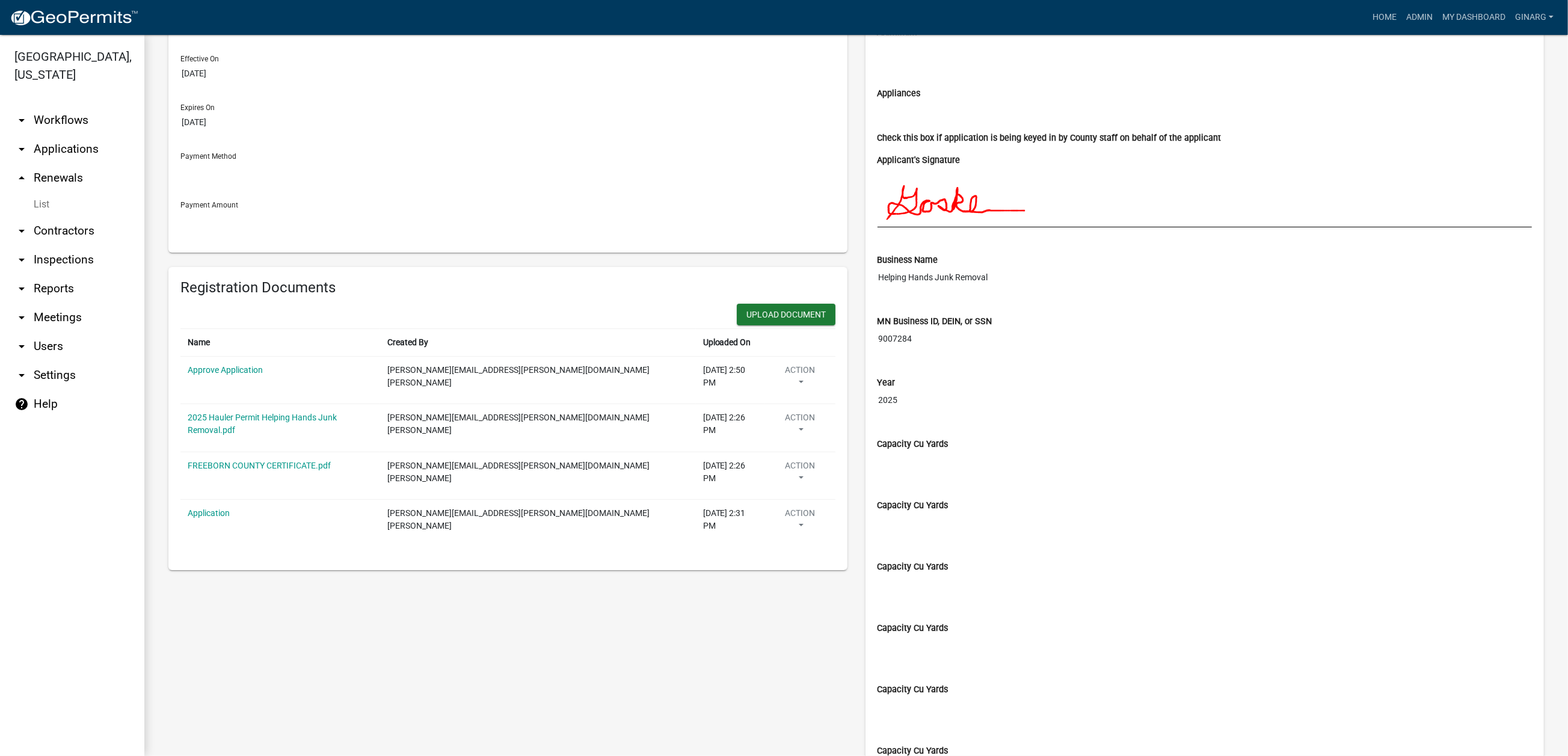
scroll to position [361, 0]
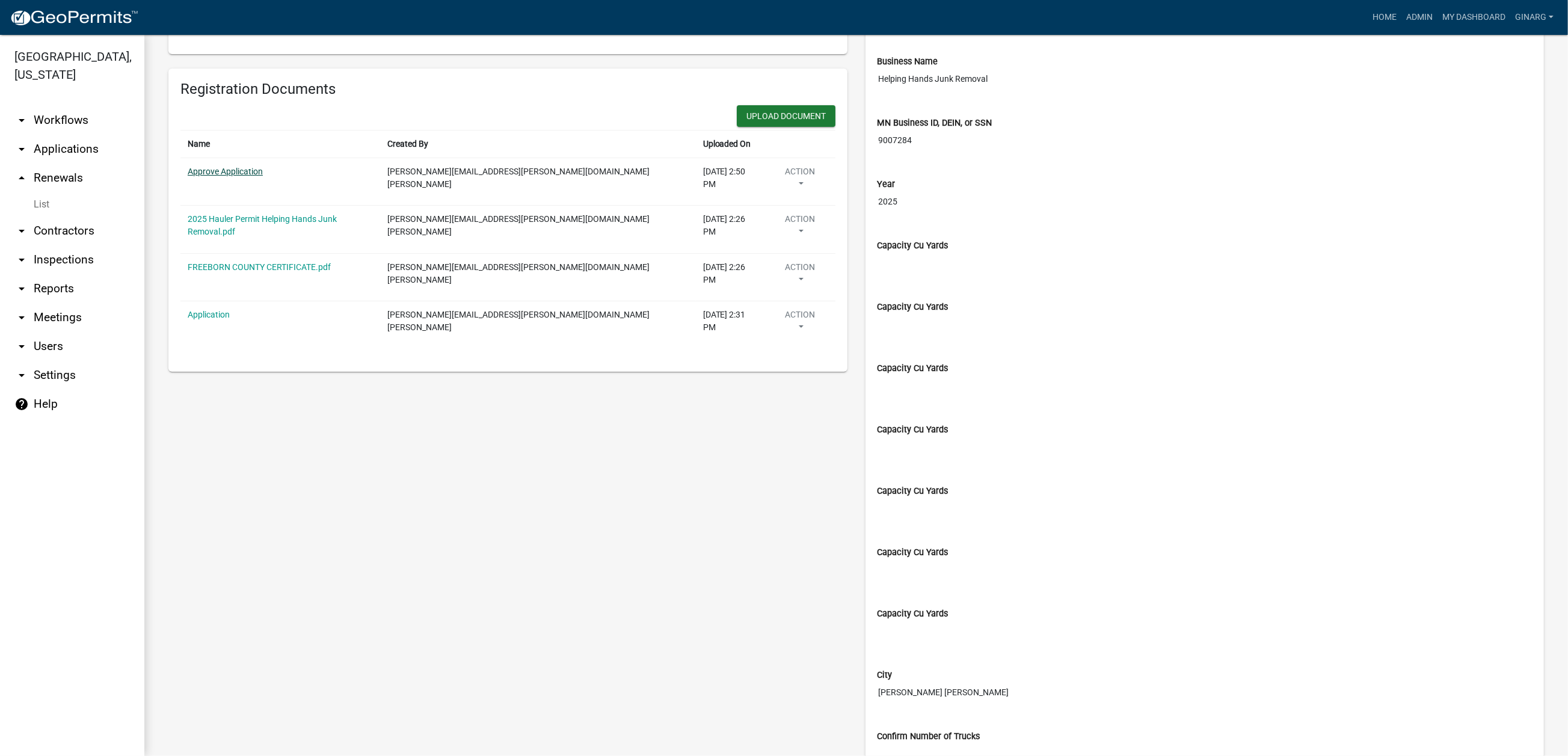
click at [263, 176] on link "Approve Application" at bounding box center [224, 171] width 75 height 9
click at [305, 236] on link "2025 Hauler Permit Helping Hands Junk Removal.pdf" at bounding box center [262, 225] width 150 height 22
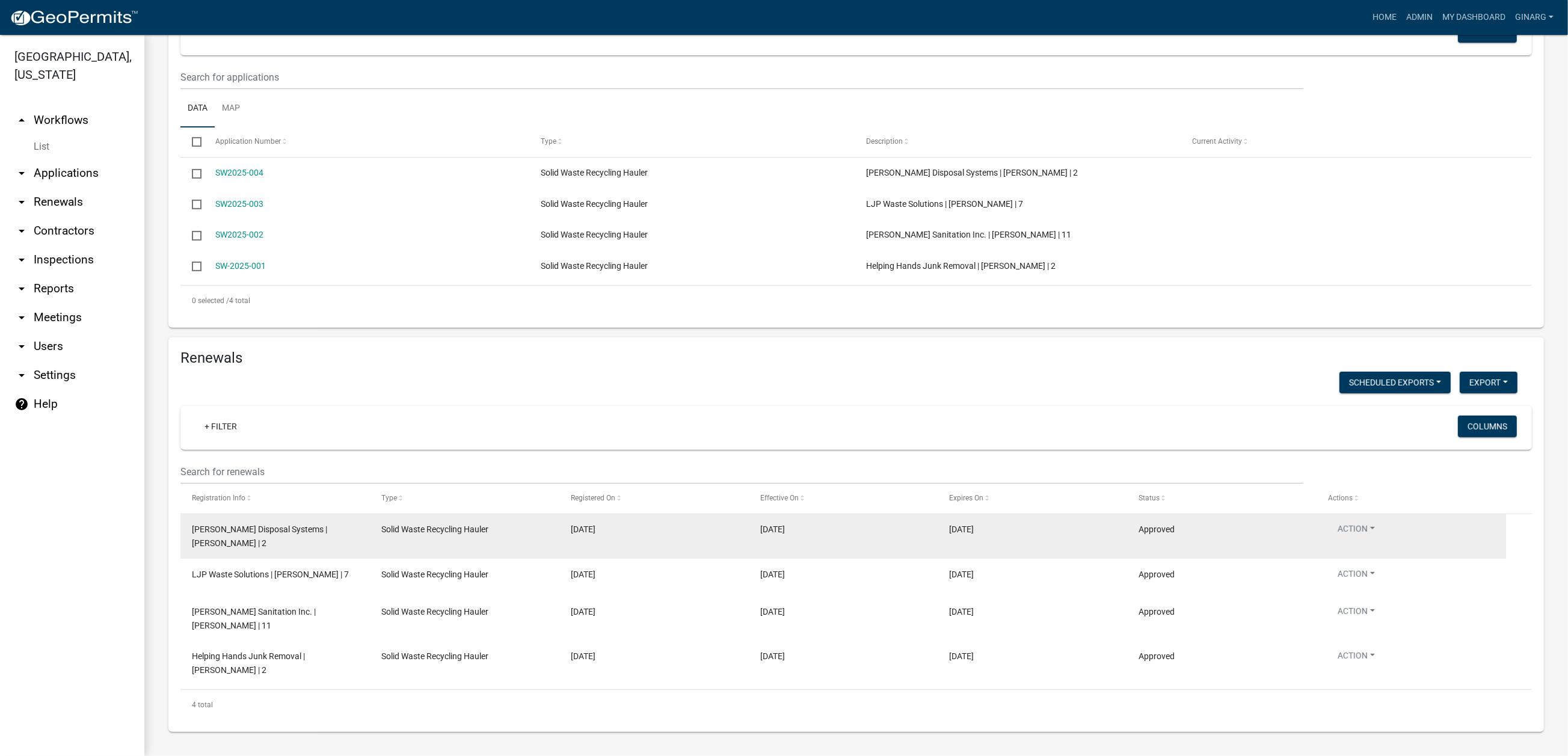
scroll to position [966, 0]
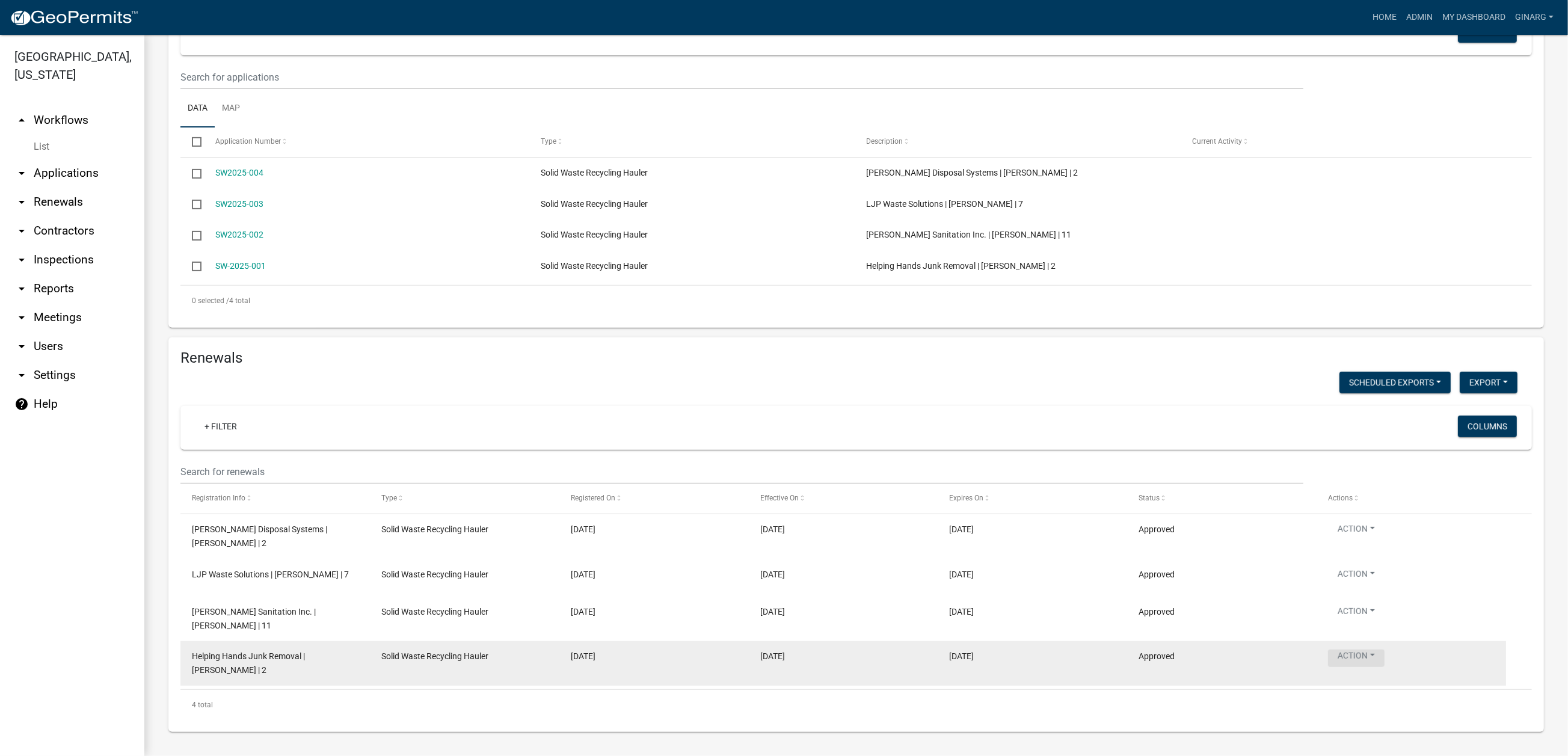
click at [1385, 651] on button "Action" at bounding box center [1356, 658] width 56 height 18
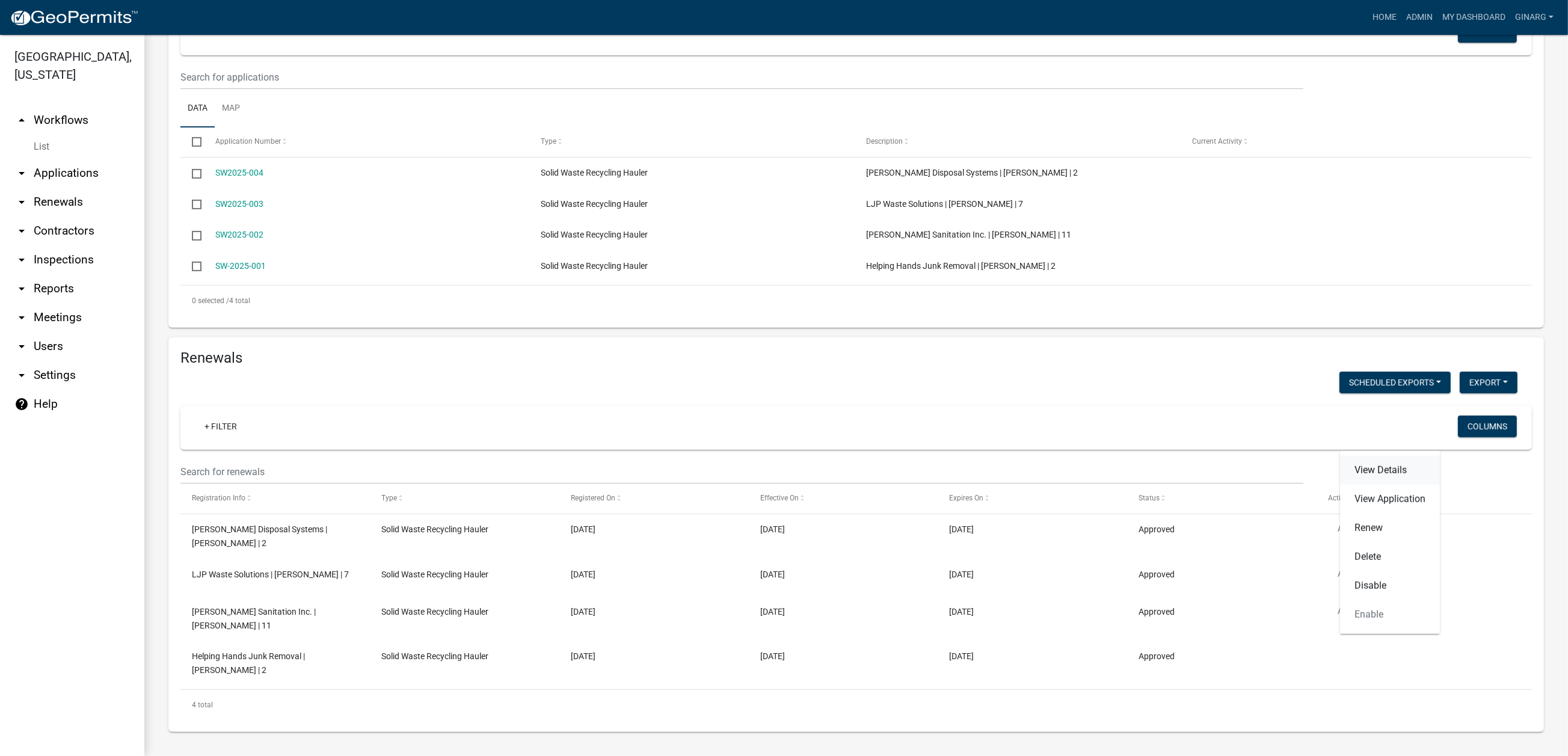
click at [1405, 456] on link "View Details" at bounding box center [1390, 470] width 100 height 29
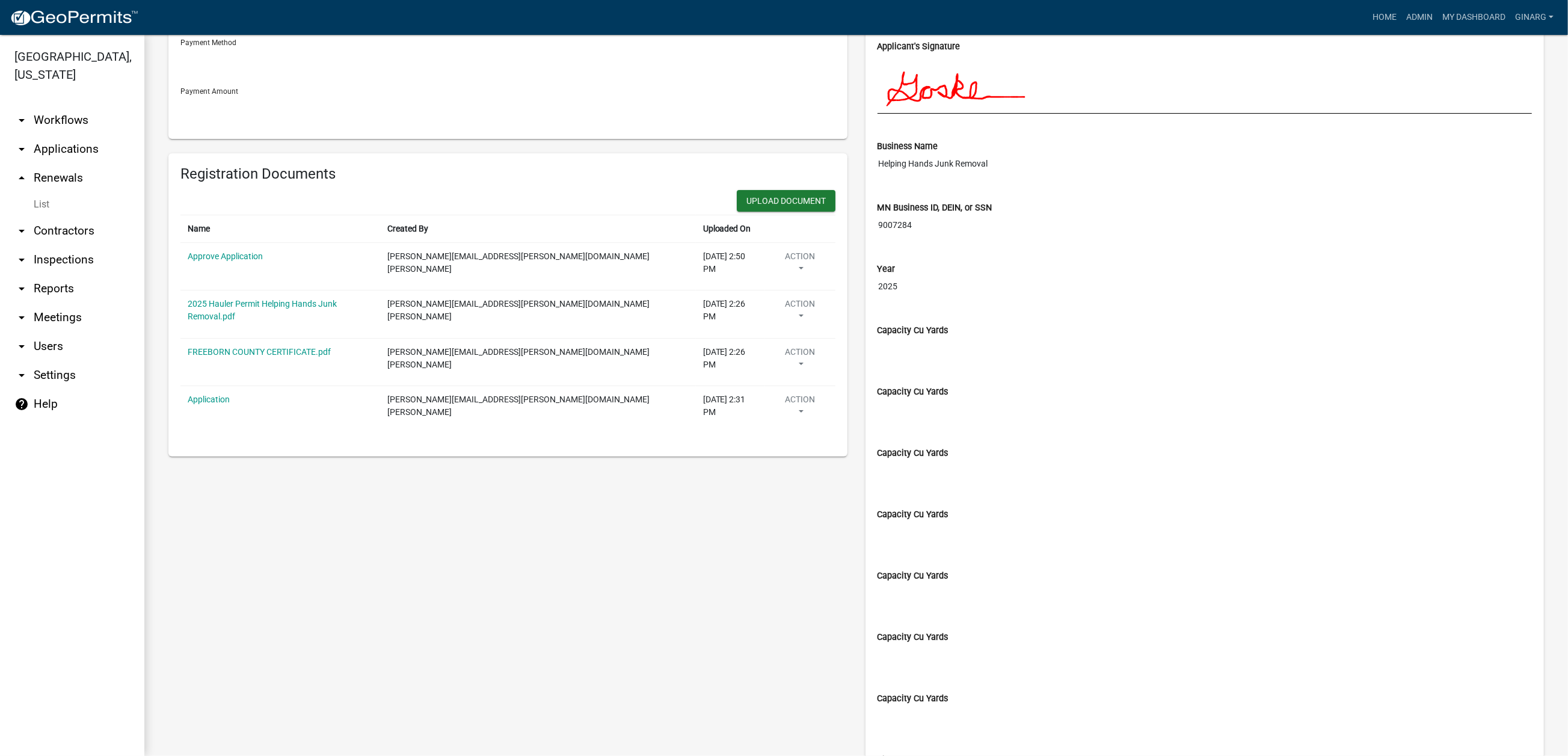
scroll to position [361, 0]
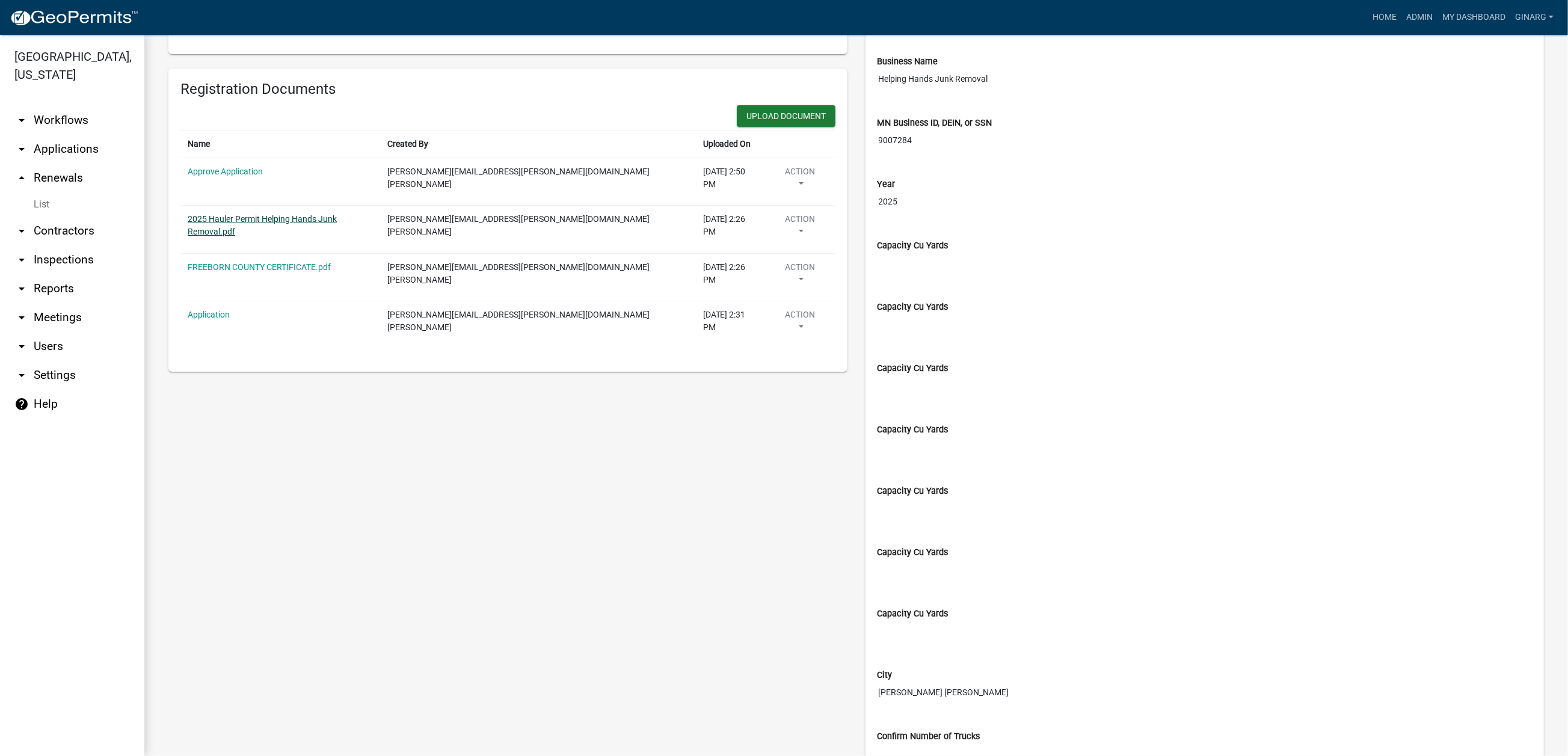
click at [321, 236] on link "2025 Hauler Permit Helping Hands Junk Removal.pdf" at bounding box center [262, 225] width 150 height 22
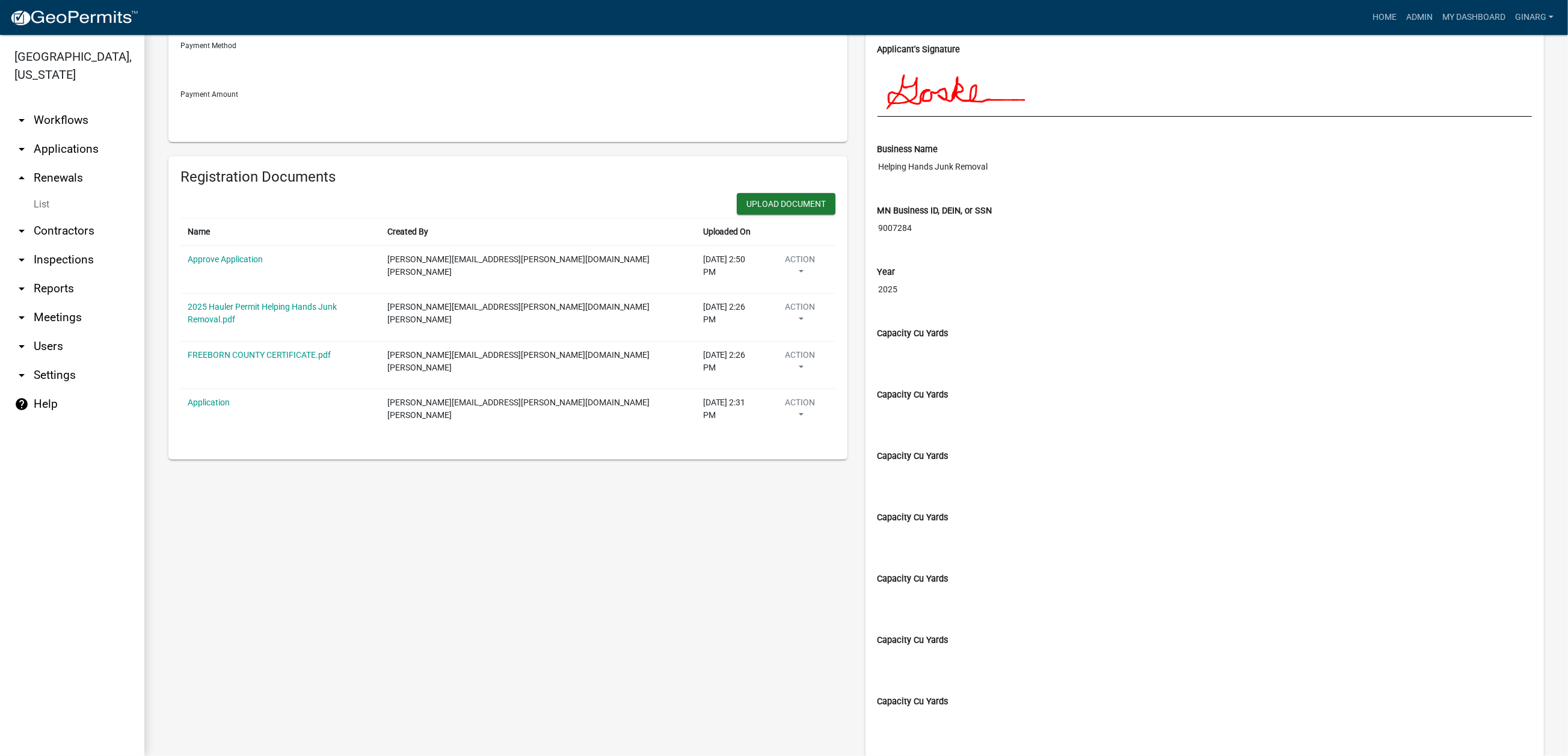
scroll to position [0, 0]
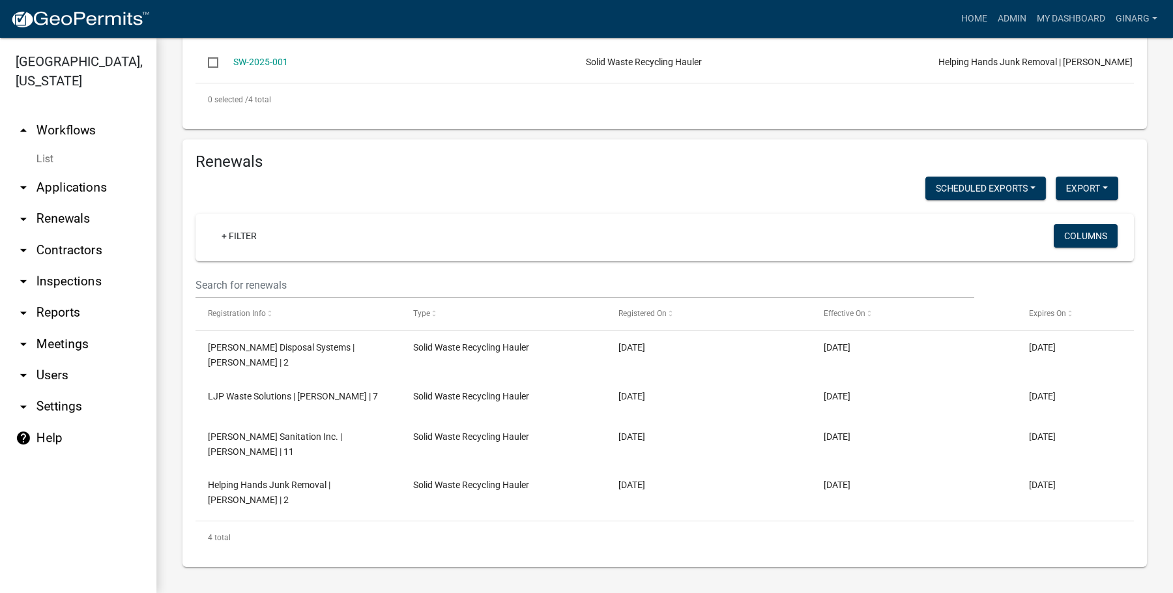
scroll to position [1109, 0]
